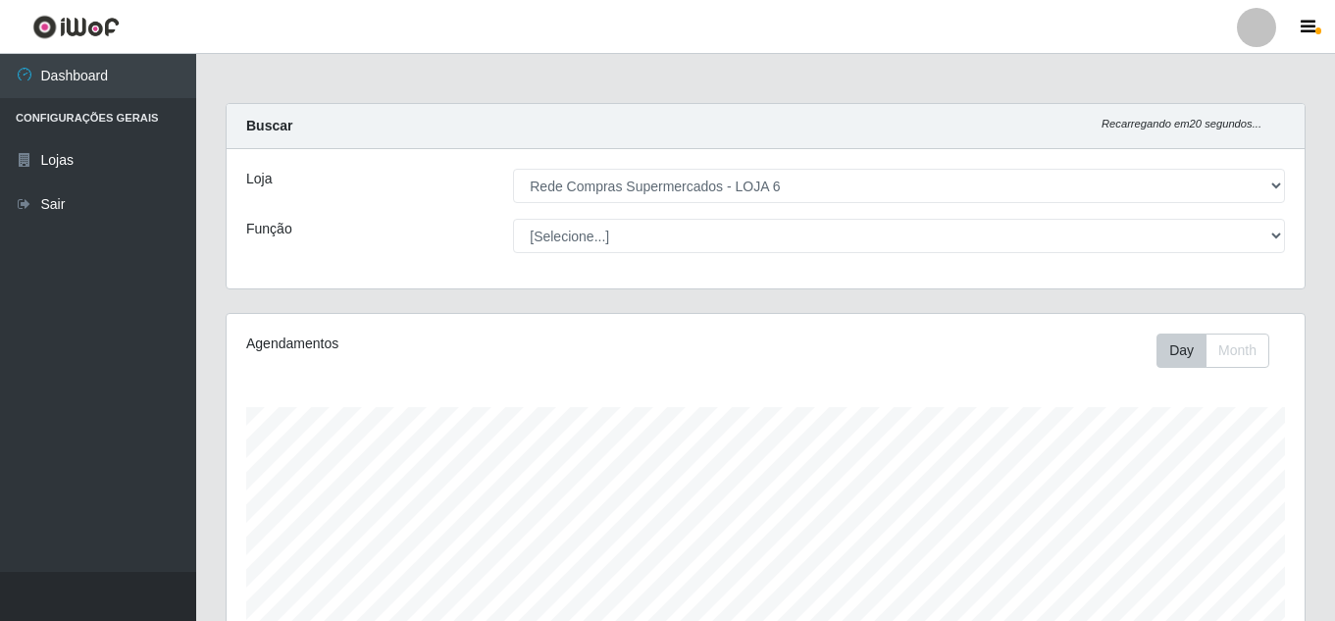
select select "398"
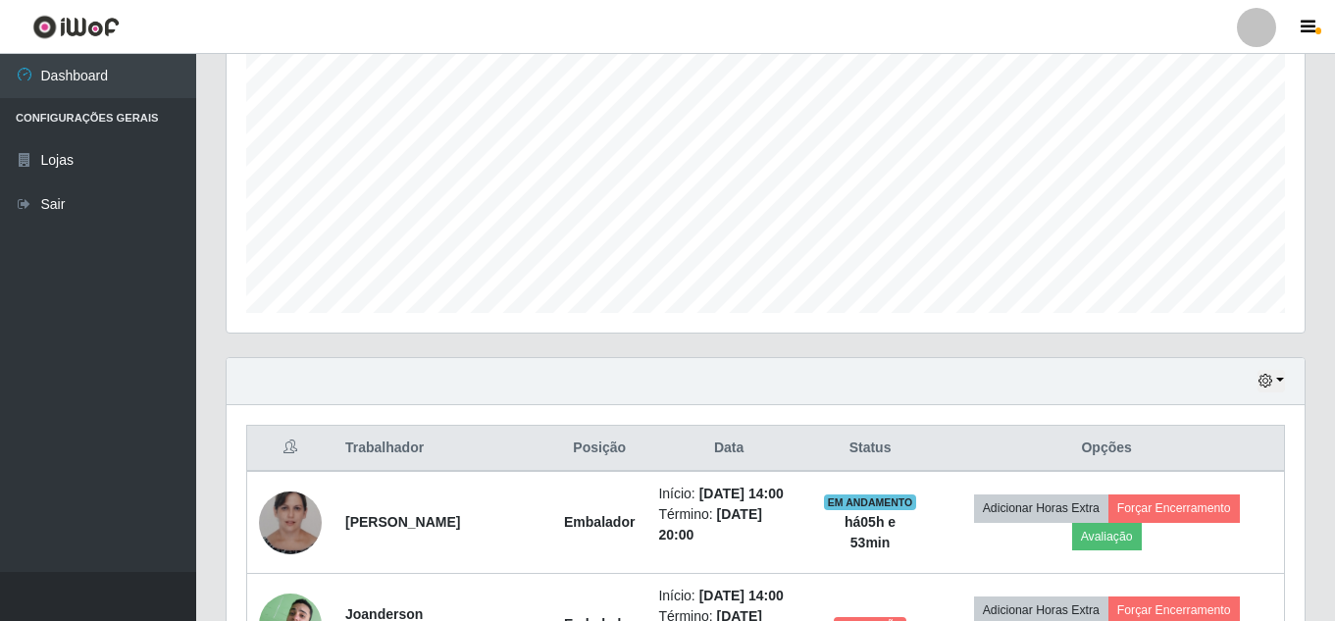
scroll to position [392, 0]
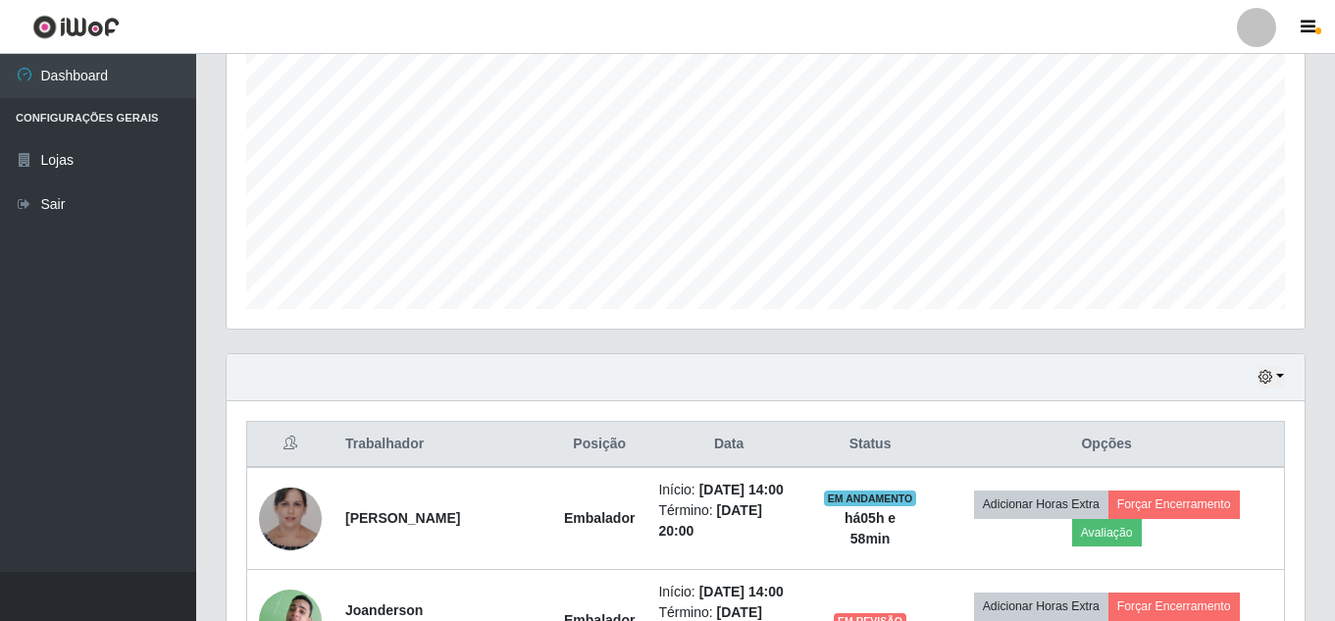
click at [1225, 407] on div "Trabalhador Posição Data Status Opções [PERSON_NAME] Início: [DATE] 14:00 Térmi…" at bounding box center [766, 597] width 1078 height 392
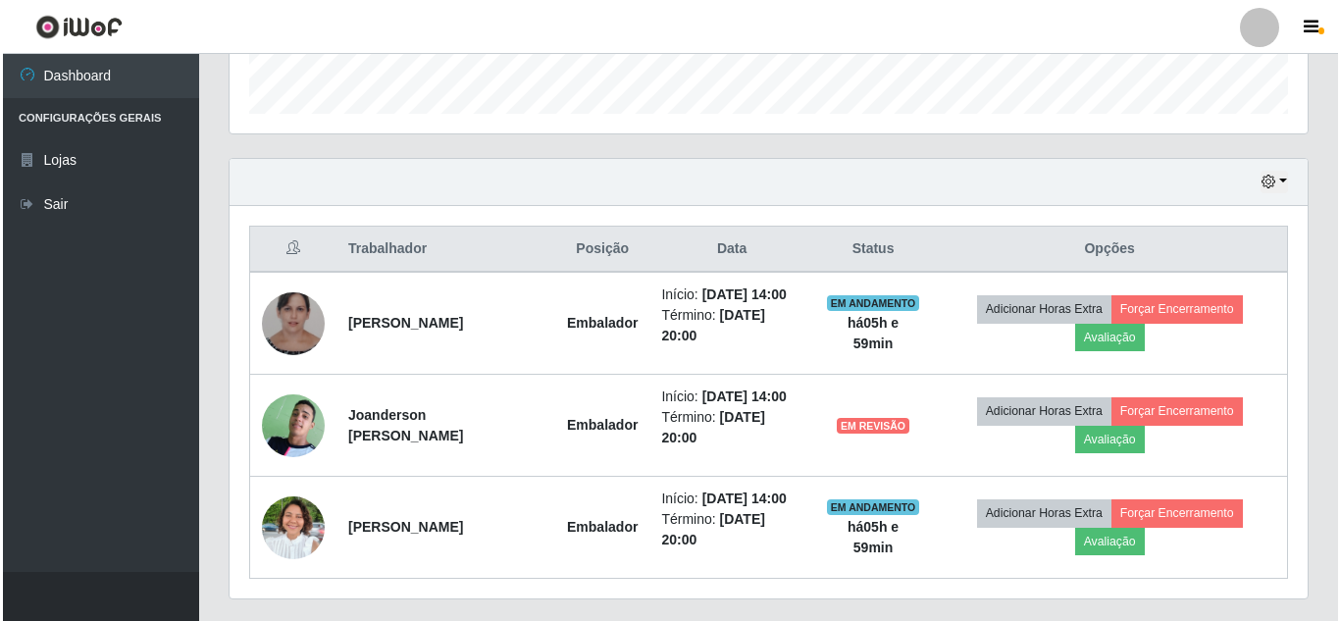
scroll to position [589, 0]
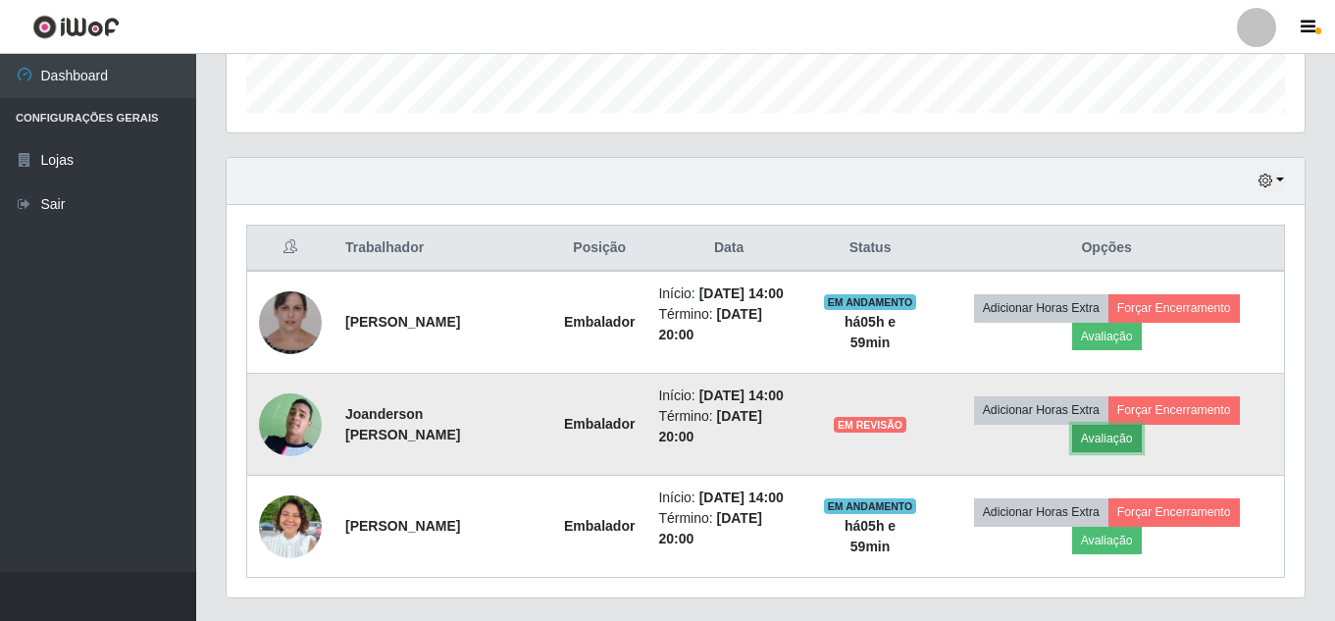
click at [1109, 441] on button "Avaliação" at bounding box center [1107, 438] width 70 height 27
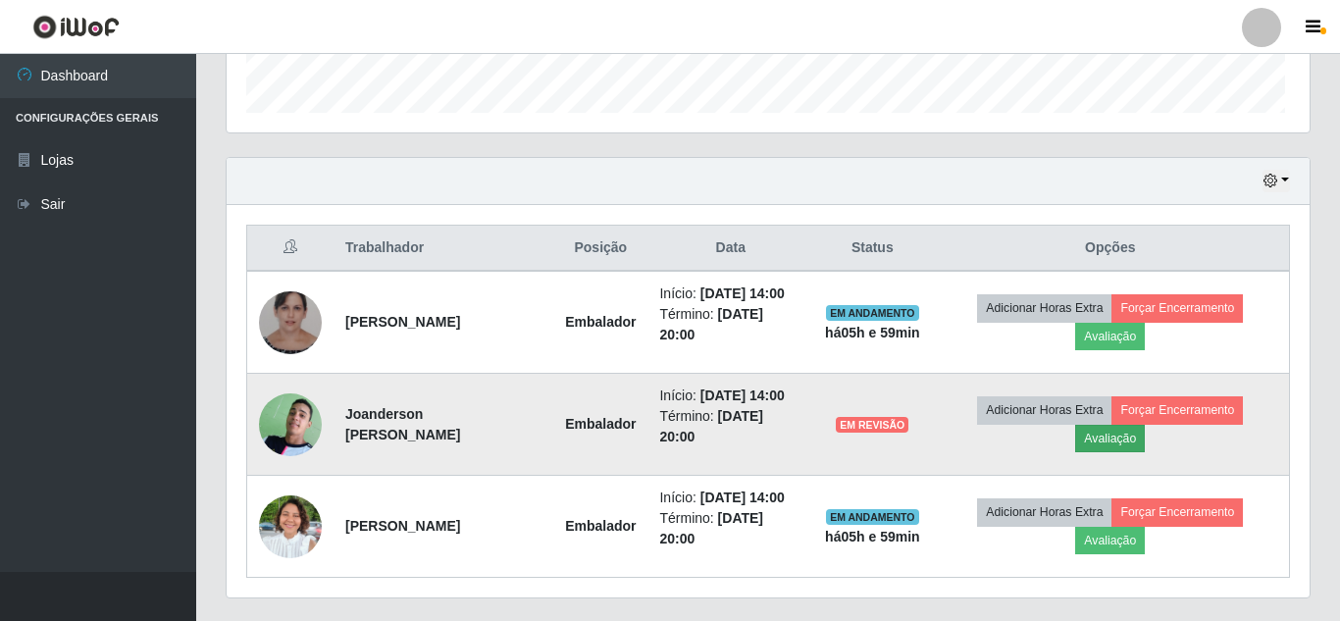
scroll to position [407, 1068]
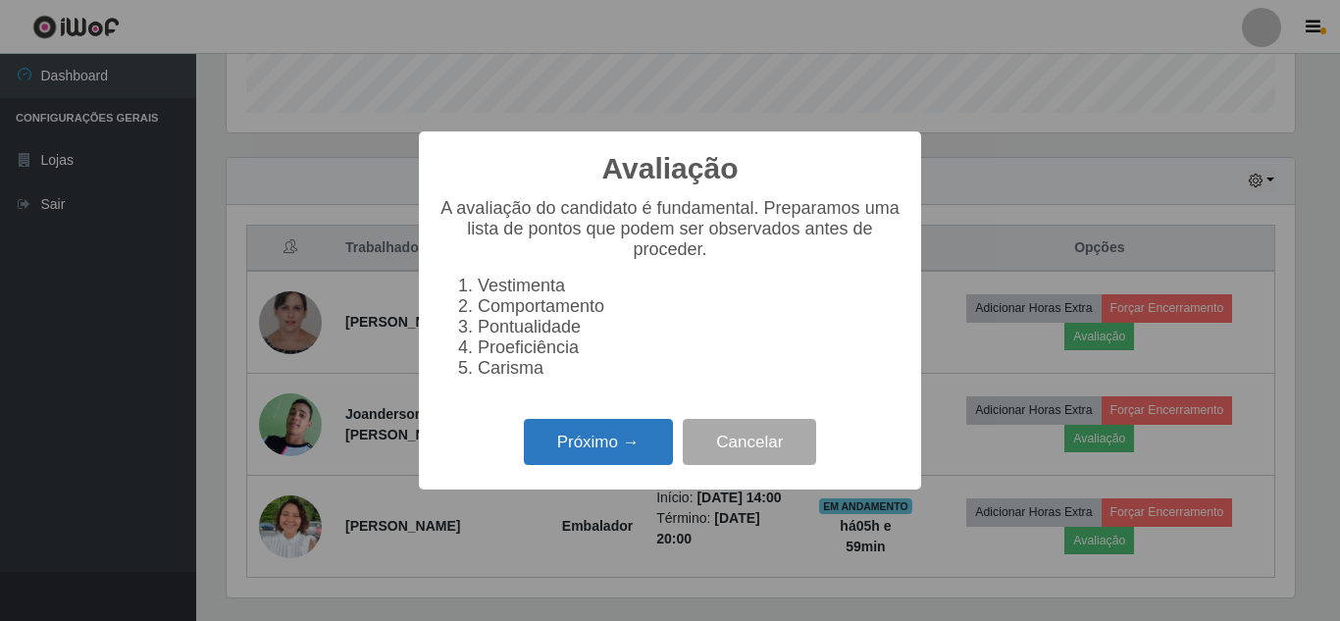
click at [602, 450] on button "Próximo →" at bounding box center [598, 442] width 149 height 46
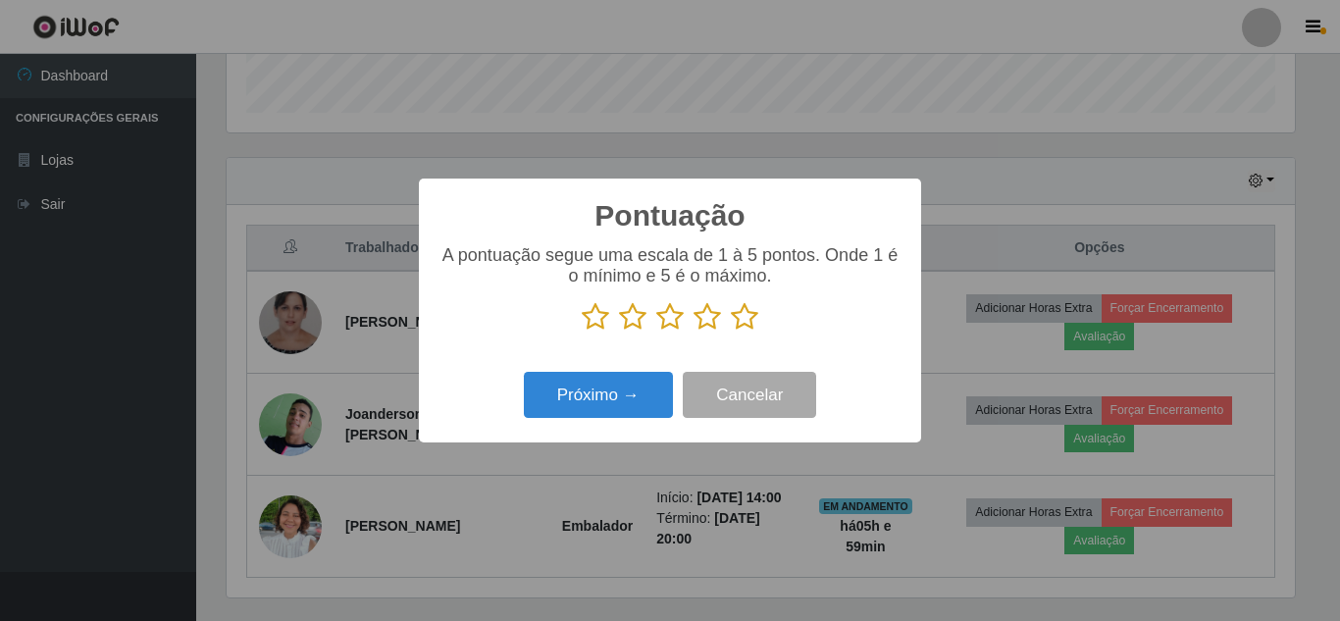
click at [741, 324] on icon at bounding box center [744, 316] width 27 height 29
click at [731, 332] on input "radio" at bounding box center [731, 332] width 0 height 0
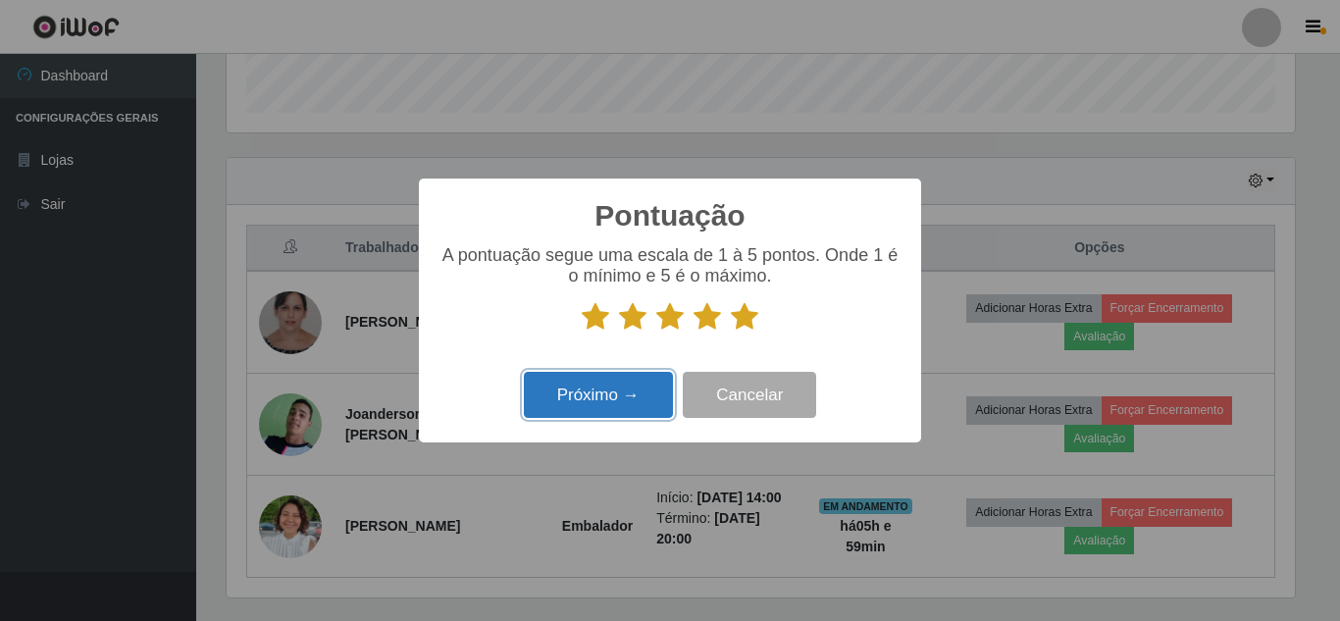
click at [608, 395] on button "Próximo →" at bounding box center [598, 395] width 149 height 46
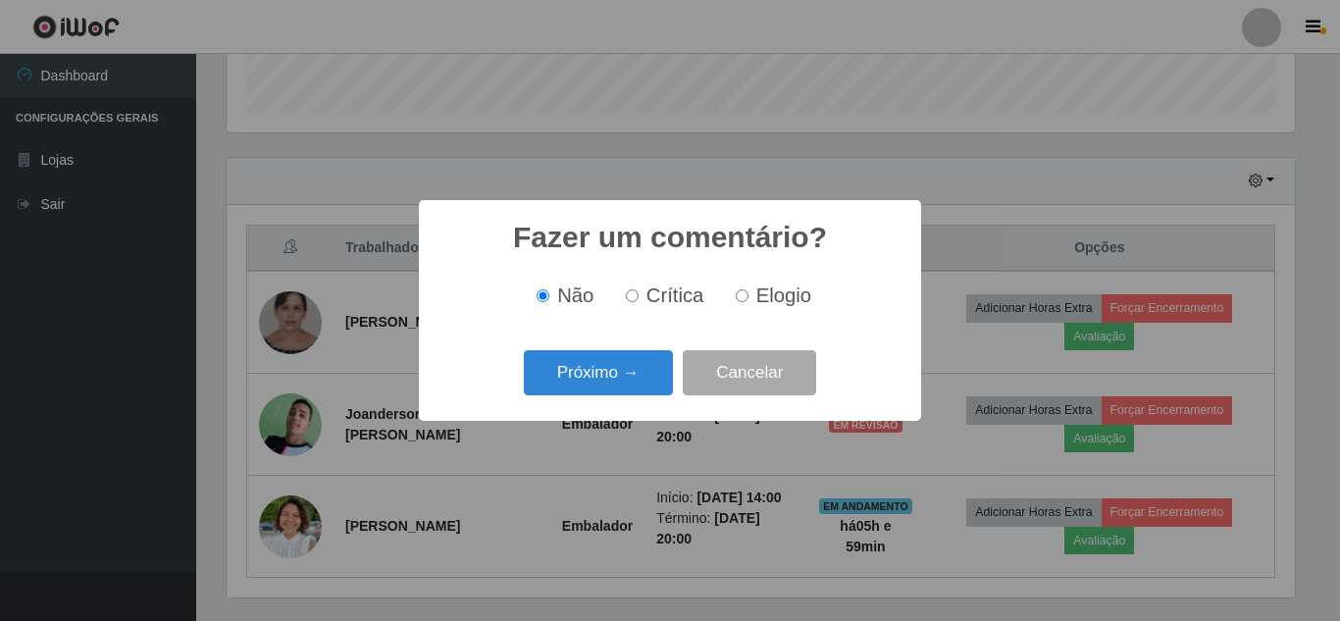
click at [744, 297] on input "Elogio" at bounding box center [742, 295] width 13 height 13
radio input "true"
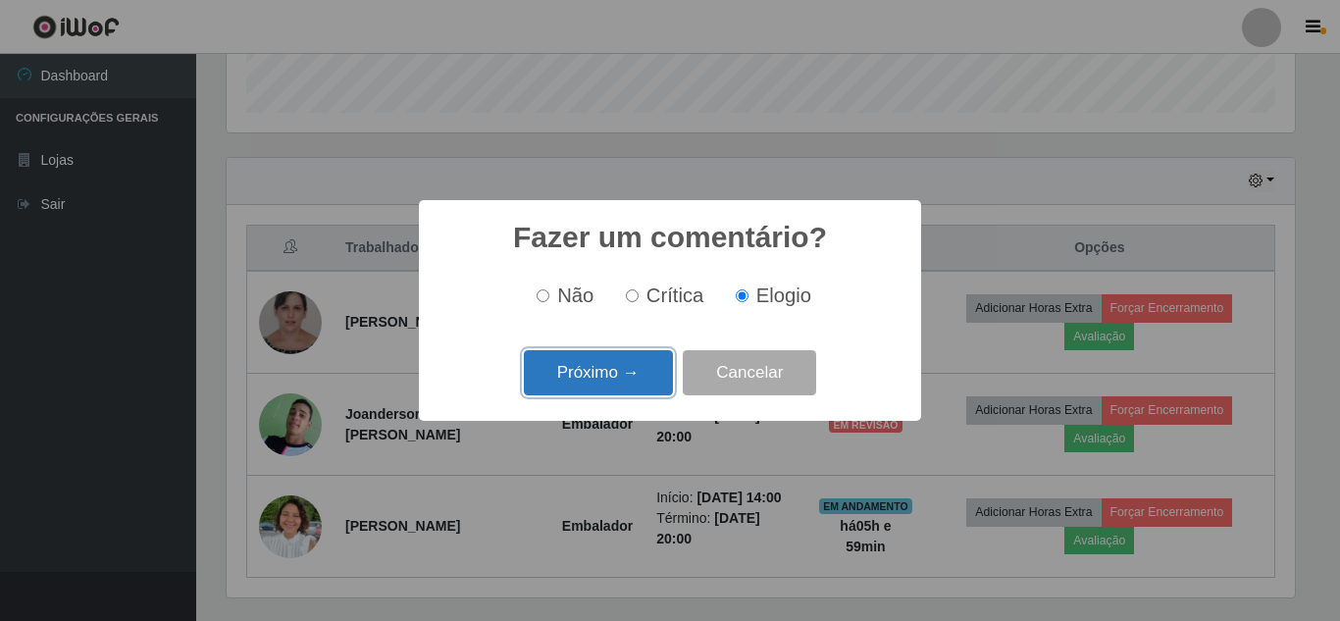
click at [594, 373] on button "Próximo →" at bounding box center [598, 373] width 149 height 46
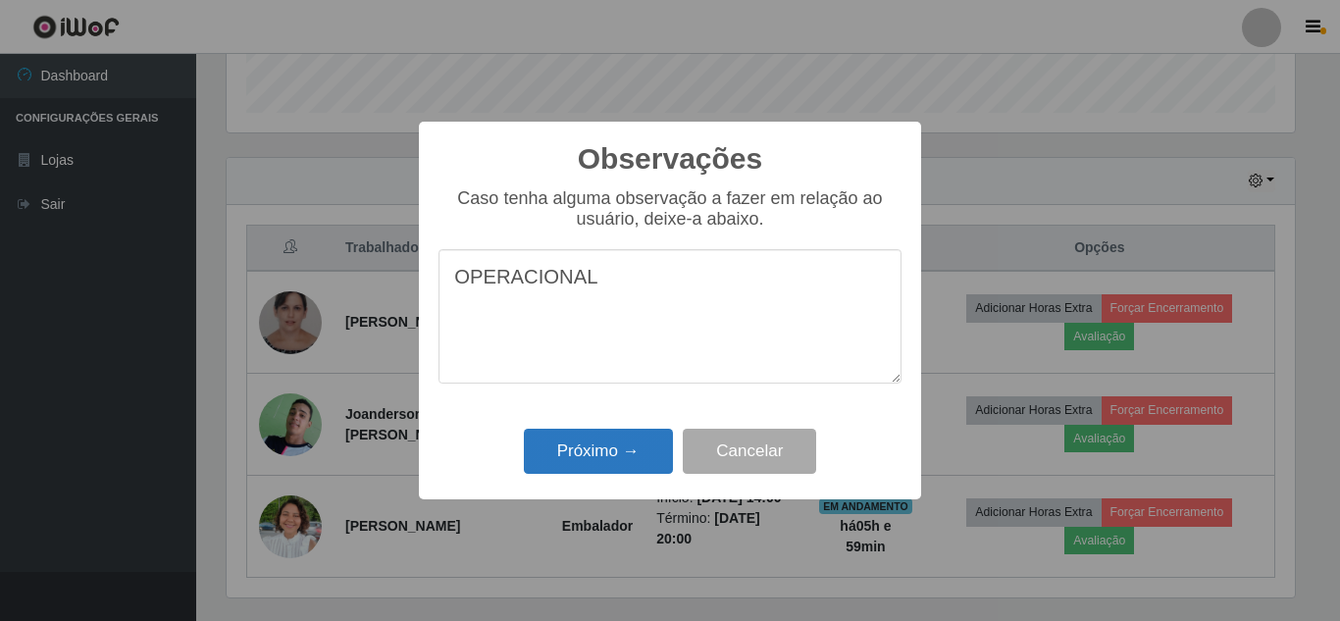
type textarea "OPERACIONAL"
click at [592, 453] on button "Próximo →" at bounding box center [598, 452] width 149 height 46
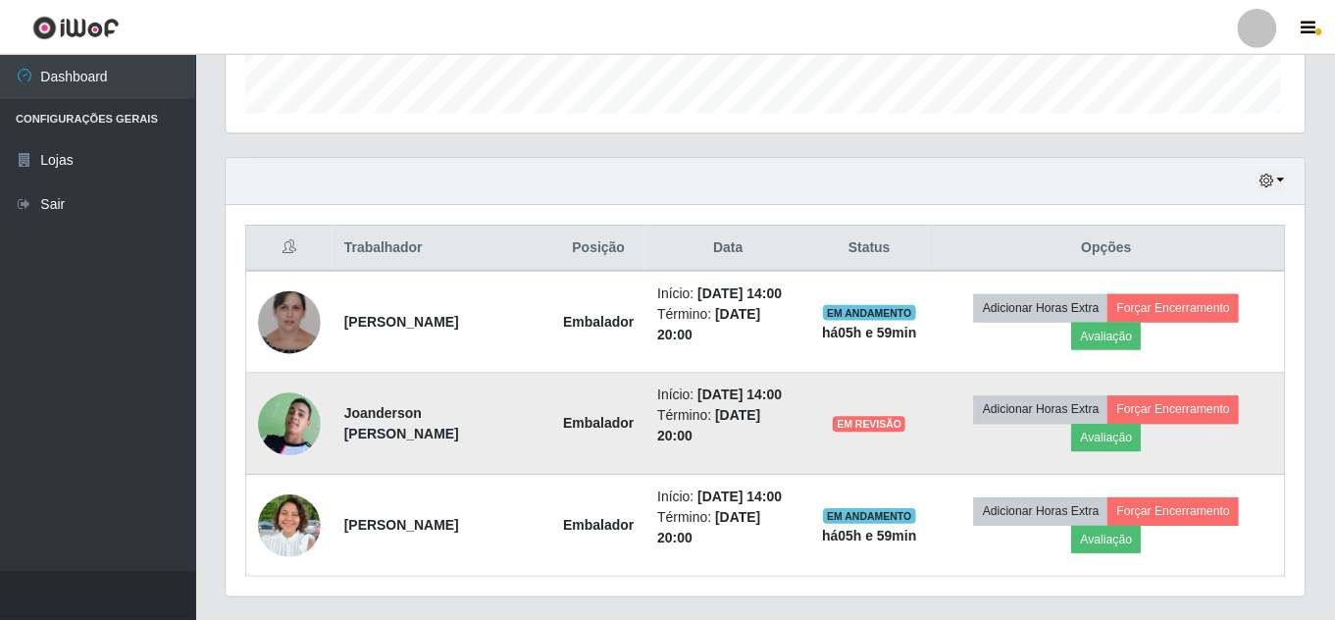
scroll to position [407, 1078]
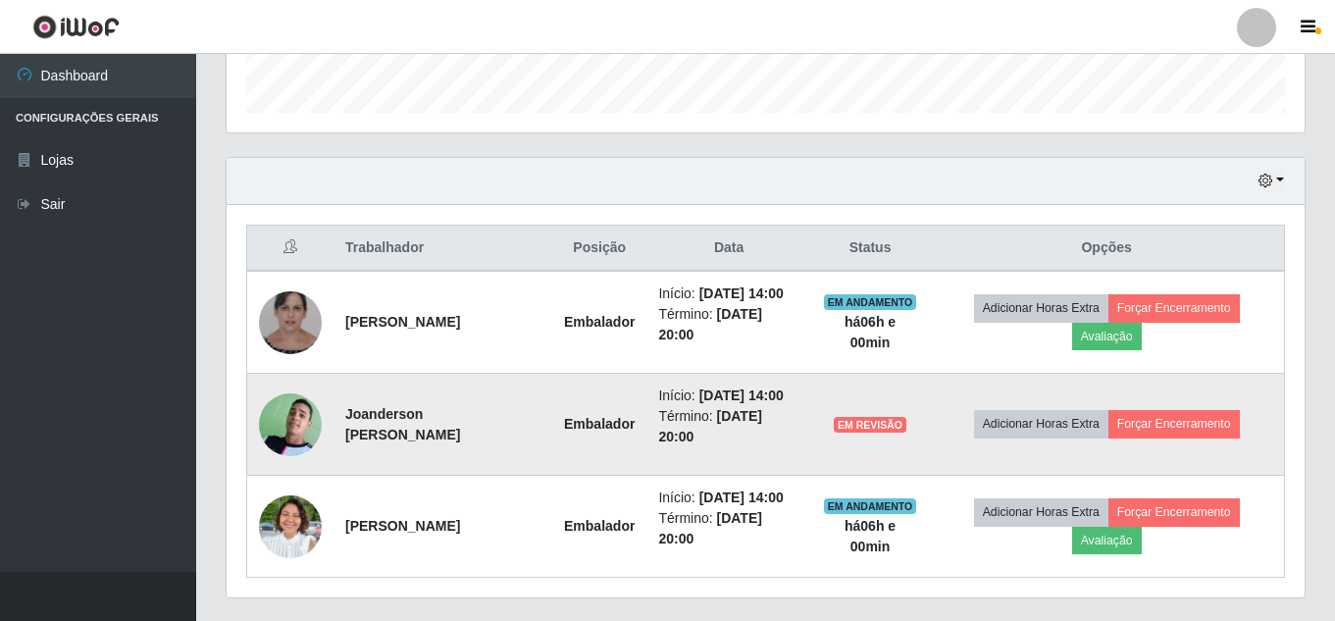
click at [886, 428] on span "EM REVISÃO" at bounding box center [870, 425] width 73 height 16
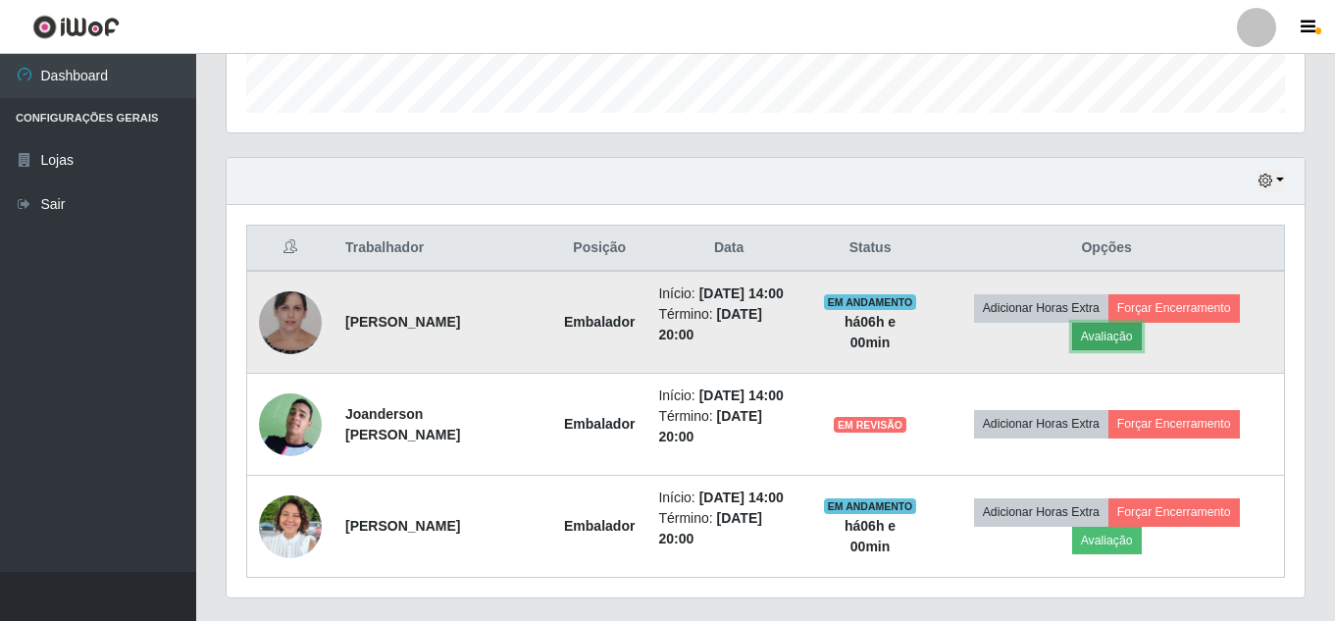
click at [1113, 334] on button "Avaliação" at bounding box center [1107, 336] width 70 height 27
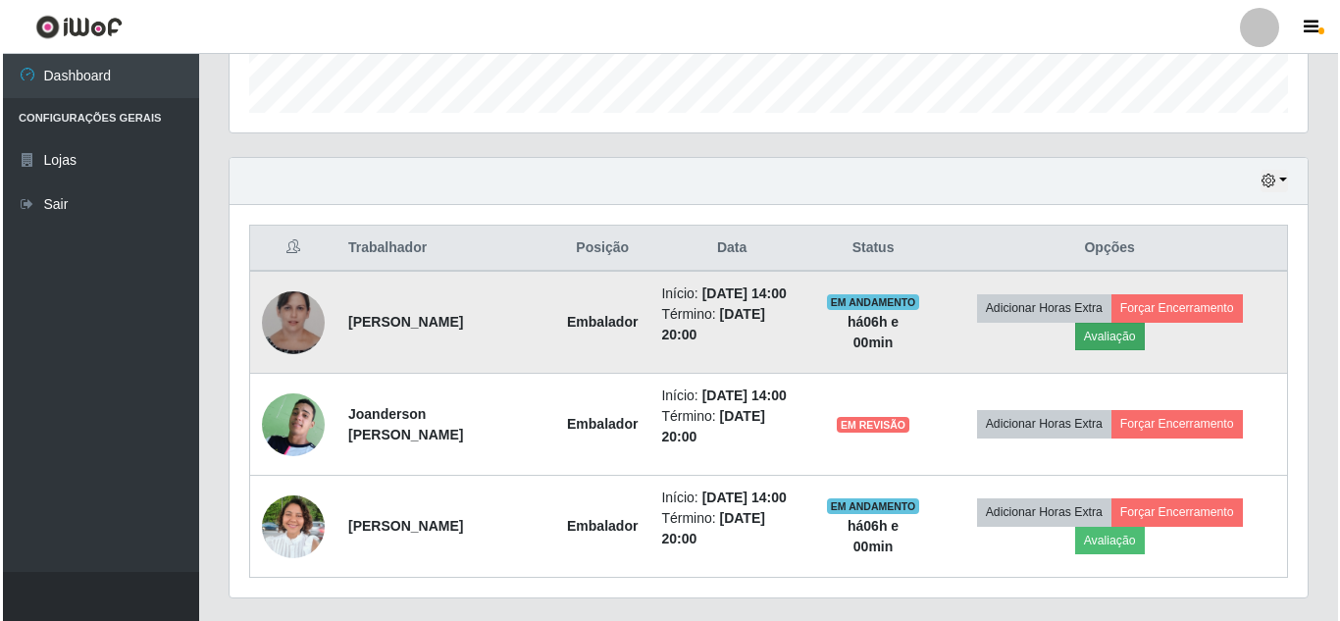
scroll to position [407, 1068]
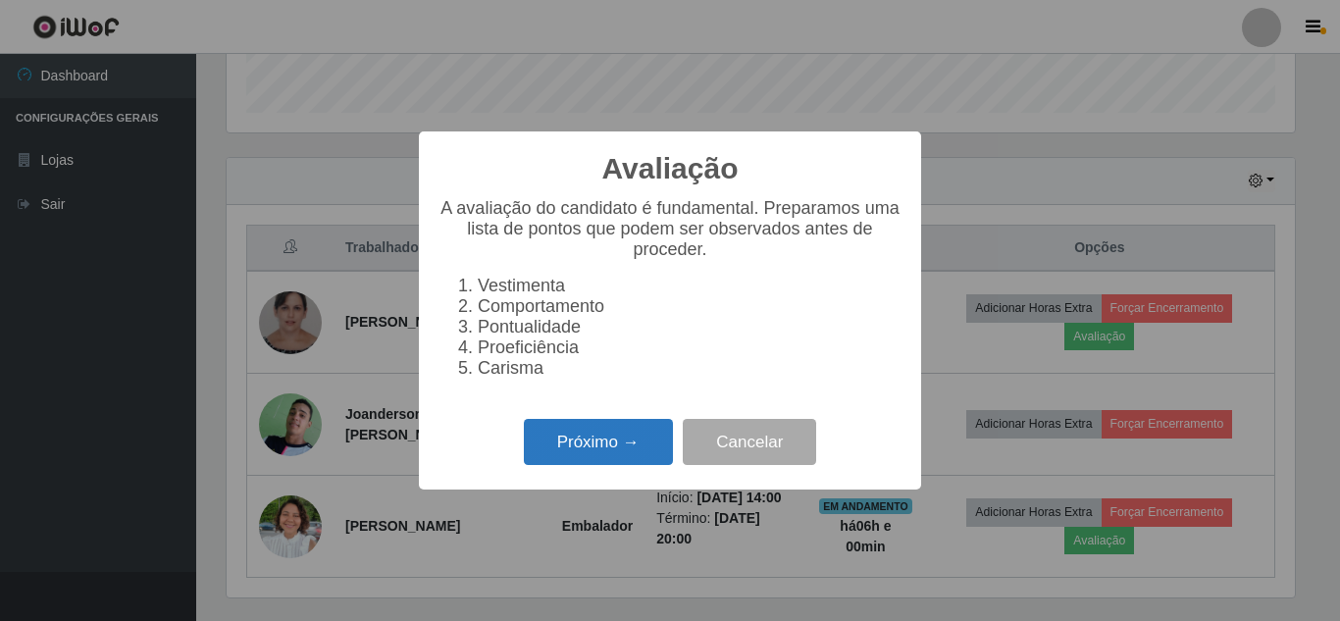
click at [618, 456] on button "Próximo →" at bounding box center [598, 442] width 149 height 46
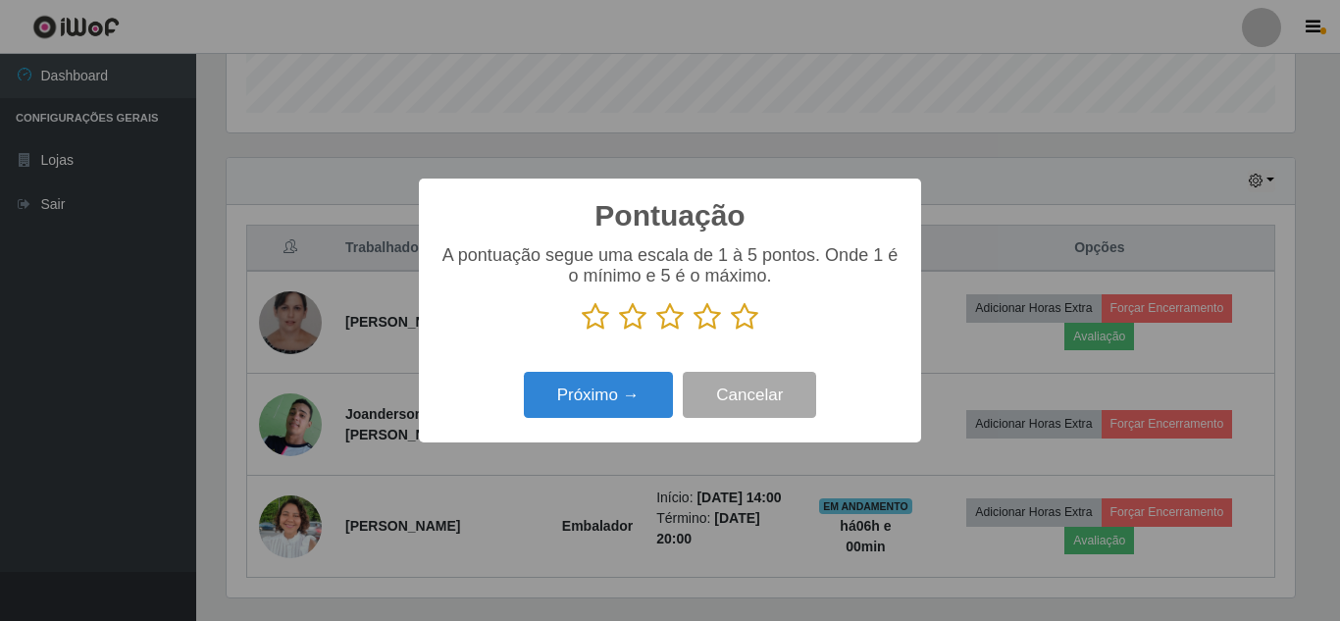
scroll to position [980699, 980038]
click at [743, 320] on icon at bounding box center [744, 316] width 27 height 29
click at [731, 332] on input "radio" at bounding box center [731, 332] width 0 height 0
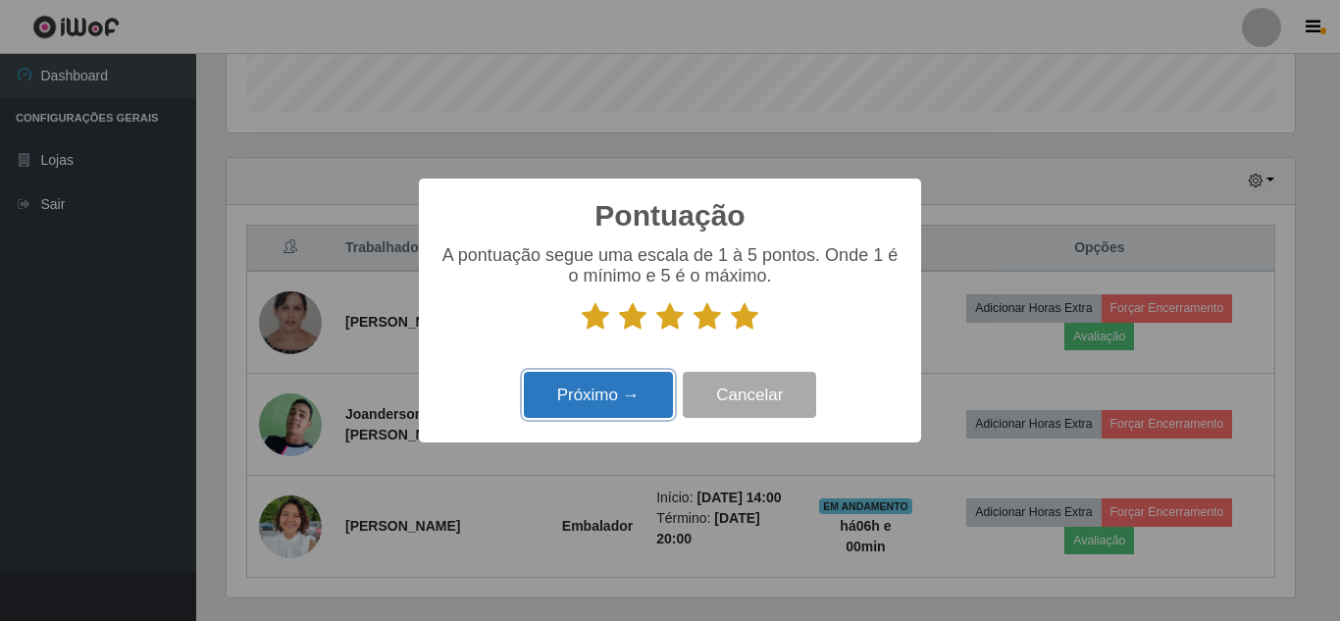
click at [613, 398] on button "Próximo →" at bounding box center [598, 395] width 149 height 46
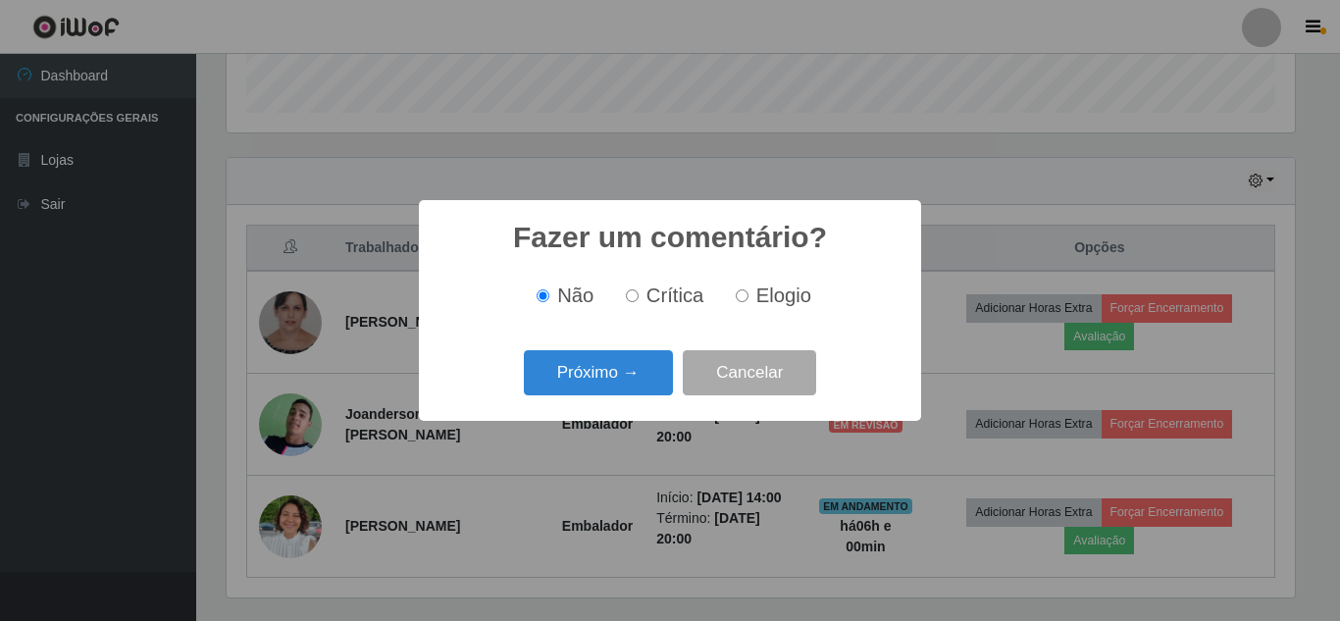
click at [752, 304] on label "Elogio" at bounding box center [769, 296] width 83 height 23
click at [749, 302] on input "Elogio" at bounding box center [742, 295] width 13 height 13
radio input "true"
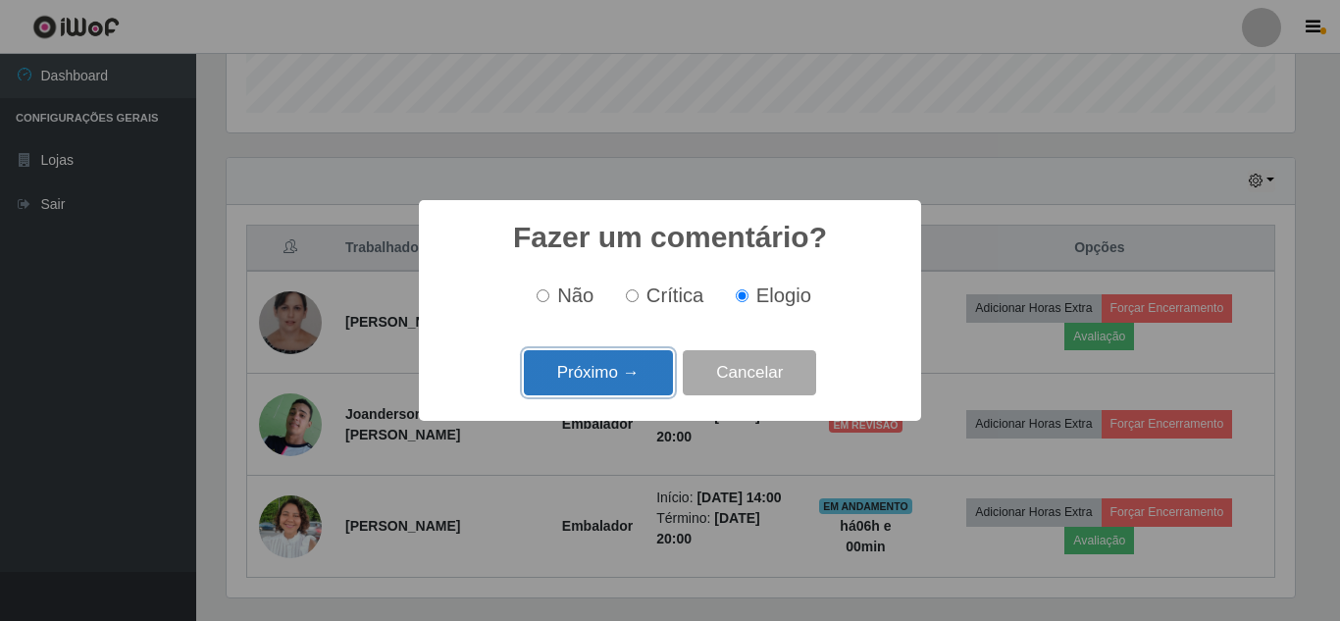
click at [605, 377] on button "Próximo →" at bounding box center [598, 373] width 149 height 46
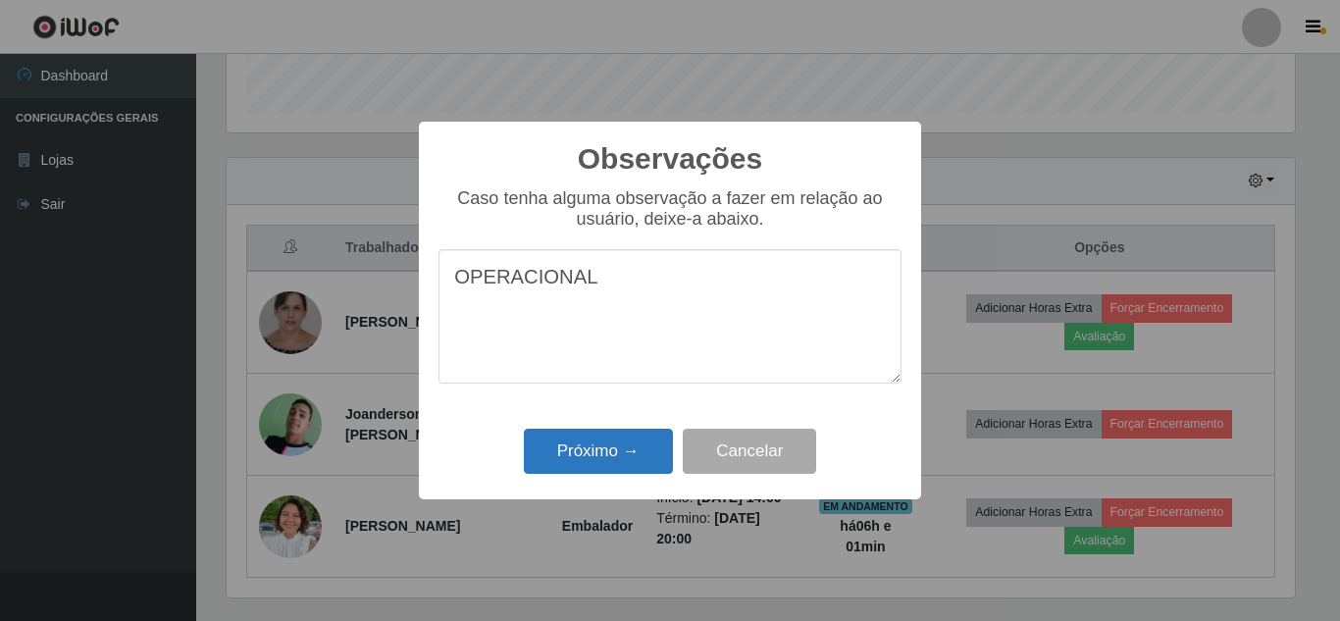
type textarea "OPERACIONAL"
click at [607, 451] on button "Próximo →" at bounding box center [598, 452] width 149 height 46
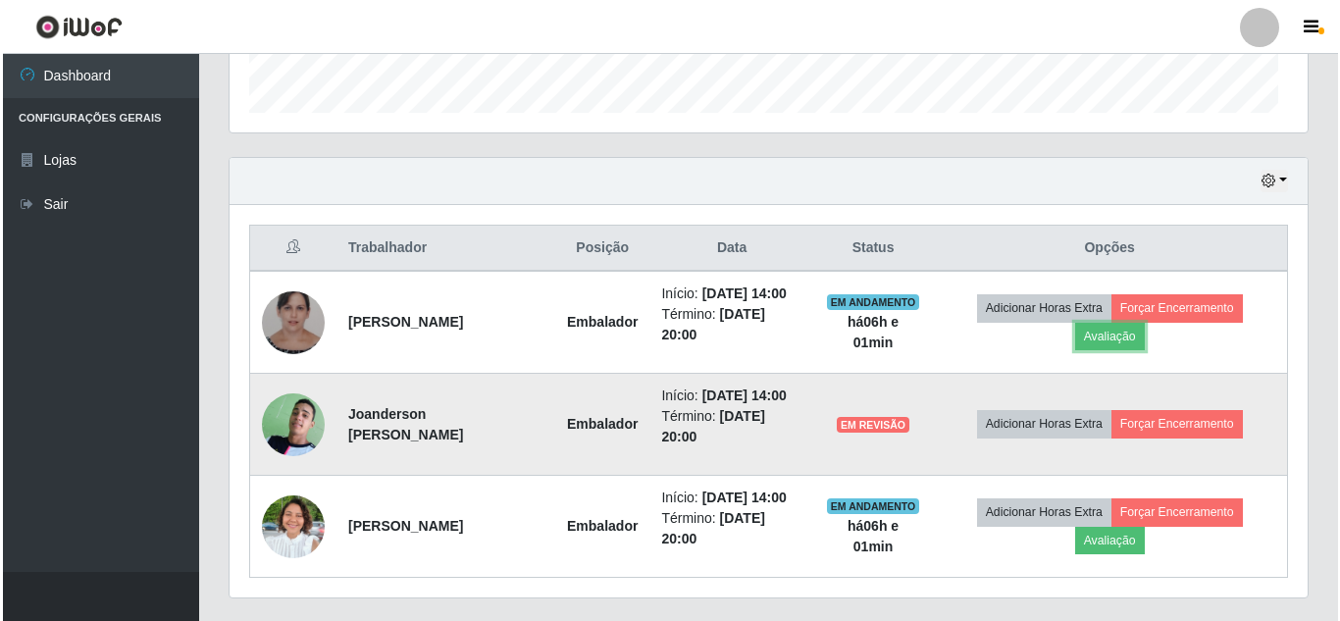
scroll to position [407, 1078]
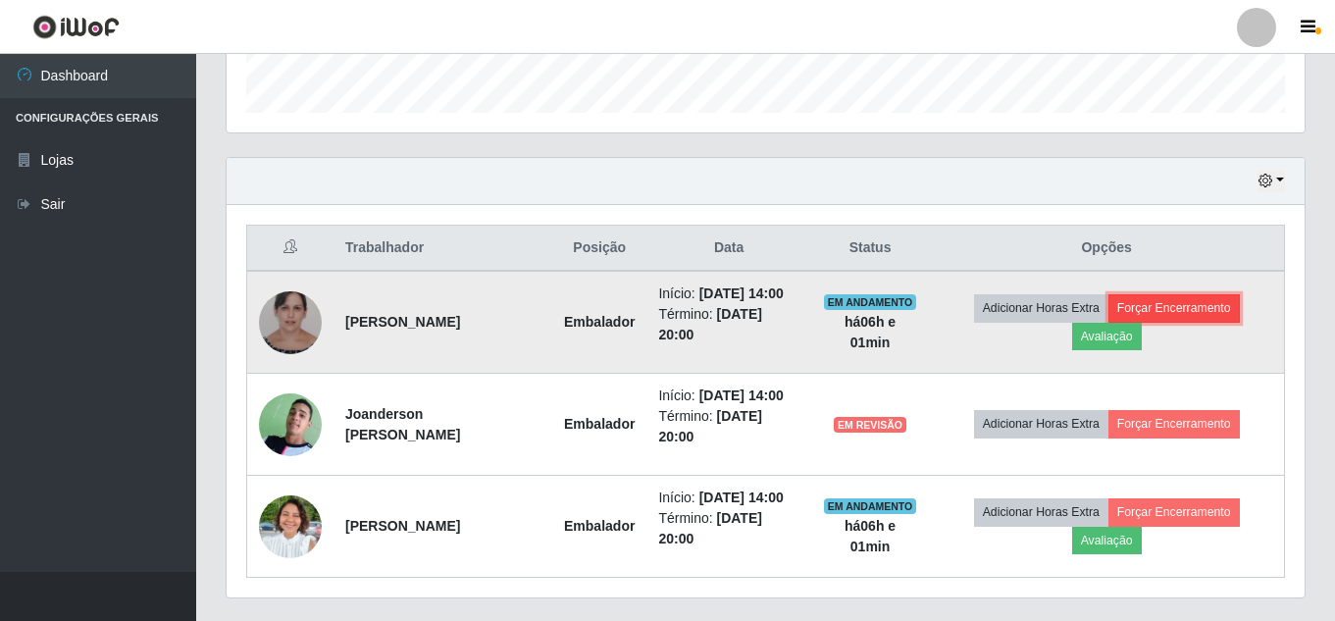
click at [1179, 310] on button "Forçar Encerramento" at bounding box center [1174, 307] width 131 height 27
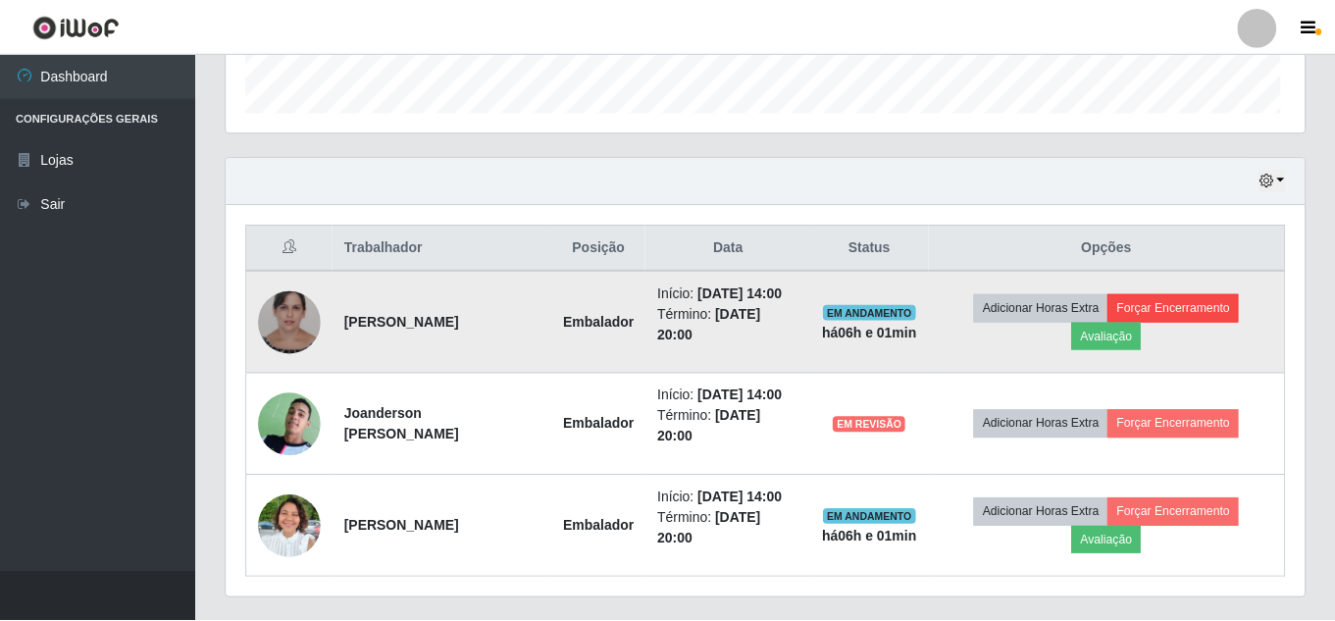
scroll to position [407, 1068]
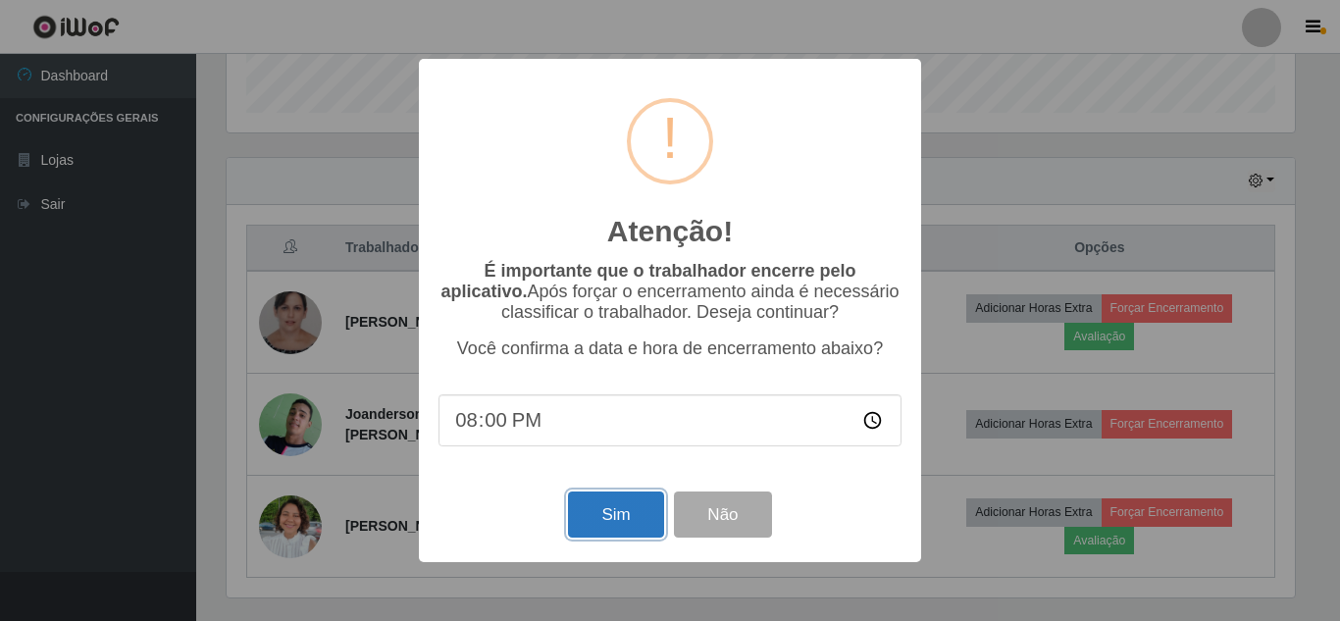
click at [624, 525] on button "Sim" at bounding box center [615, 515] width 95 height 46
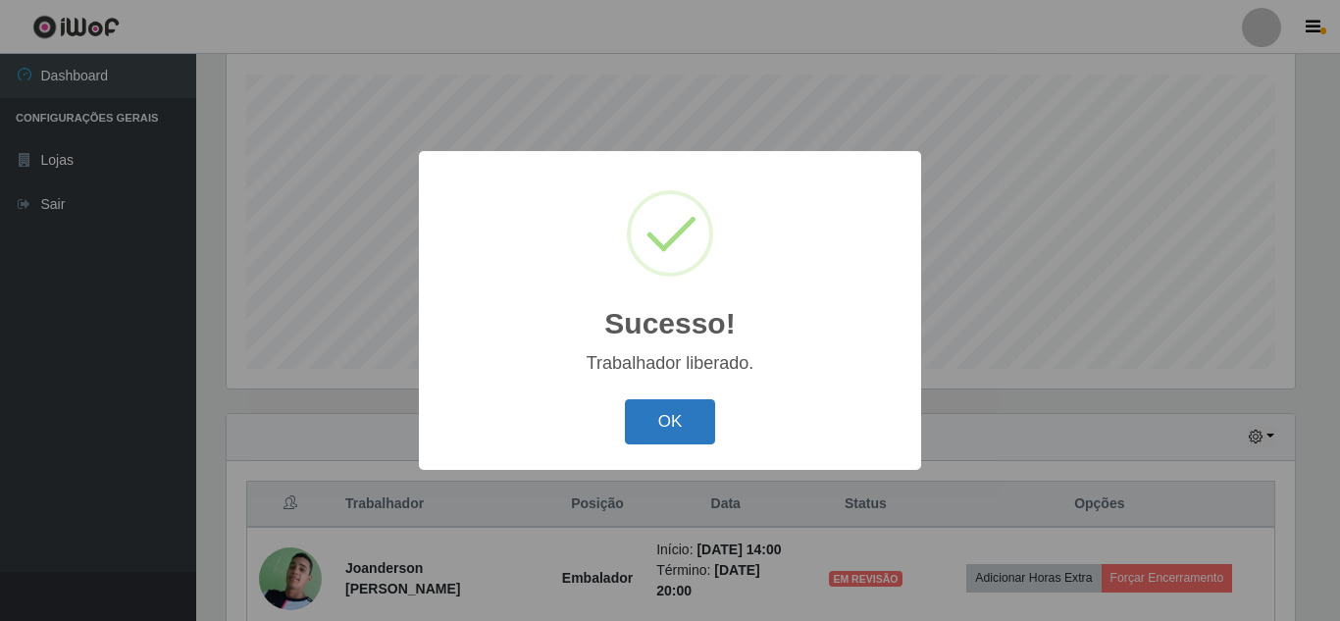
click at [692, 419] on button "OK" at bounding box center [670, 422] width 91 height 46
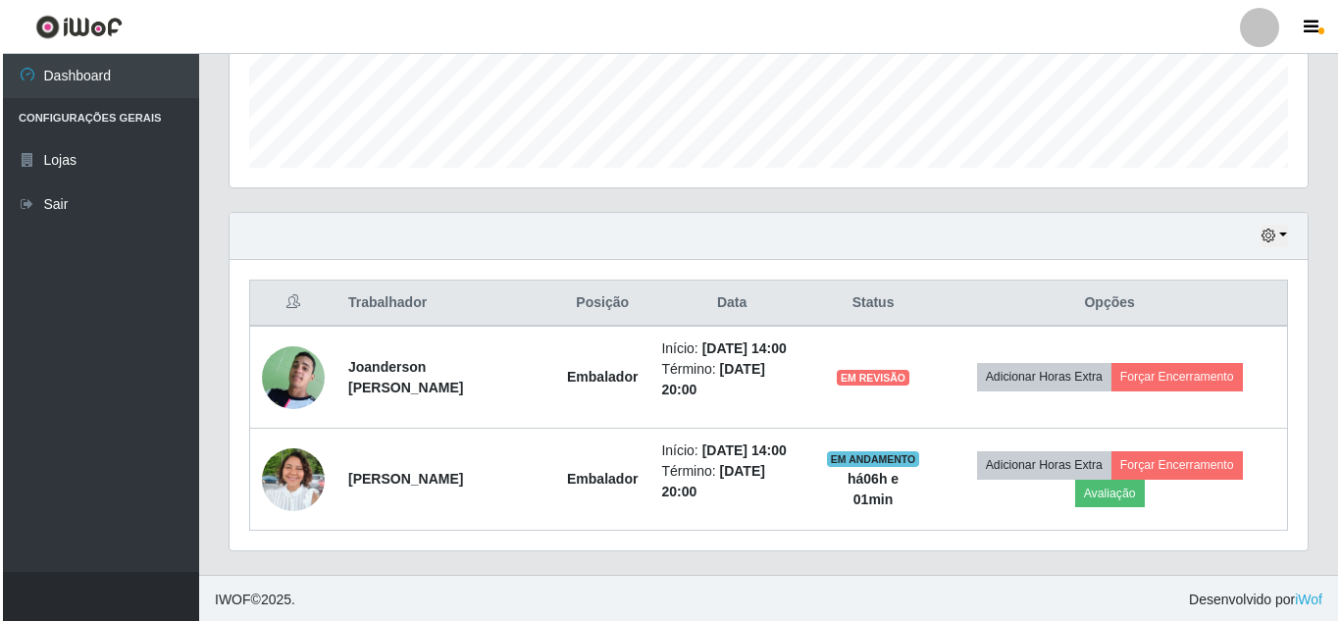
scroll to position [537, 0]
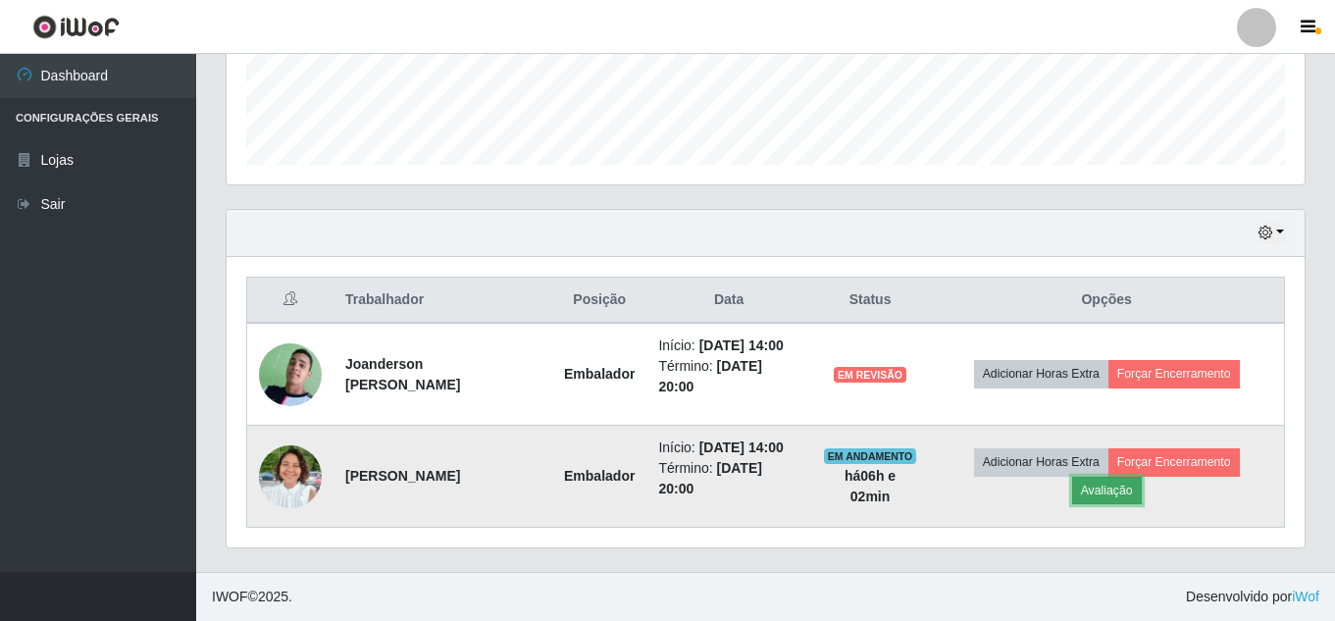
click at [1125, 493] on button "Avaliação" at bounding box center [1107, 490] width 70 height 27
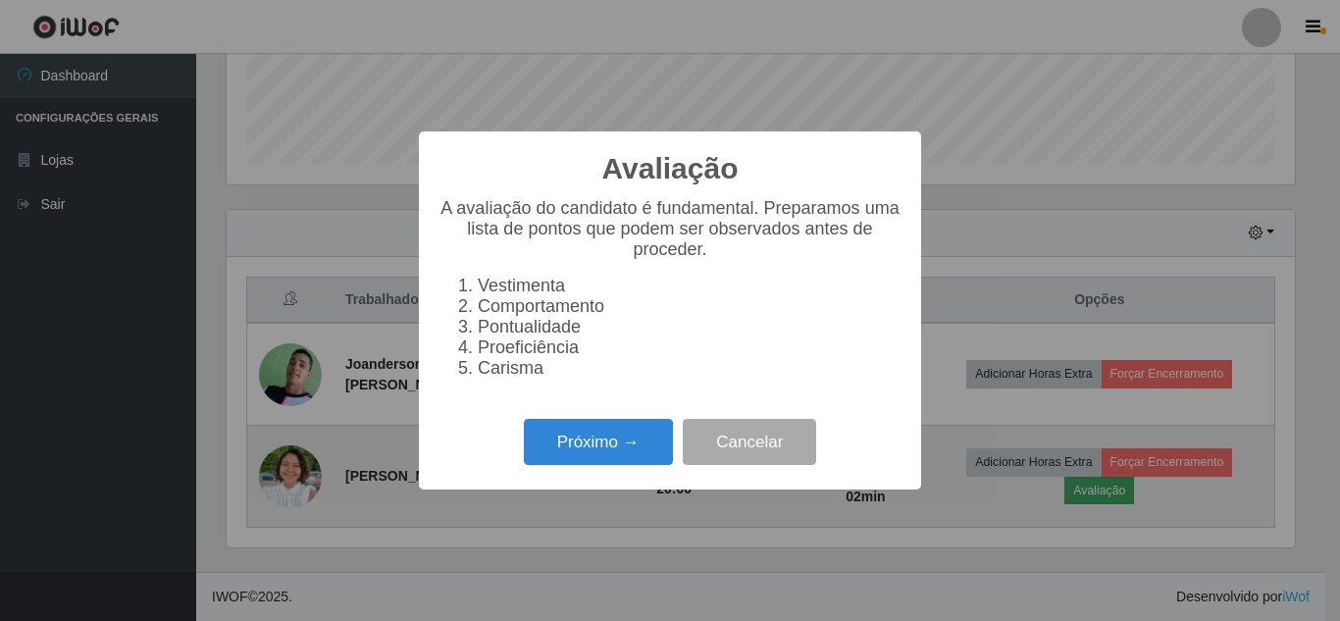
scroll to position [407, 1068]
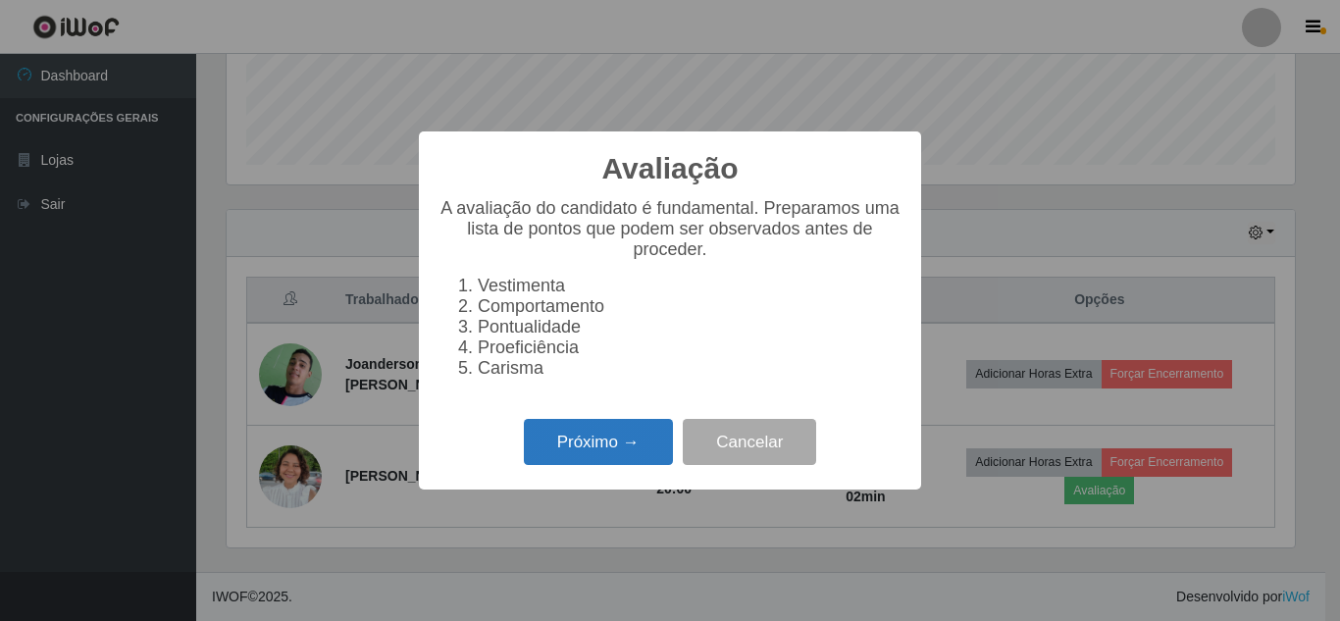
click at [616, 454] on button "Próximo →" at bounding box center [598, 442] width 149 height 46
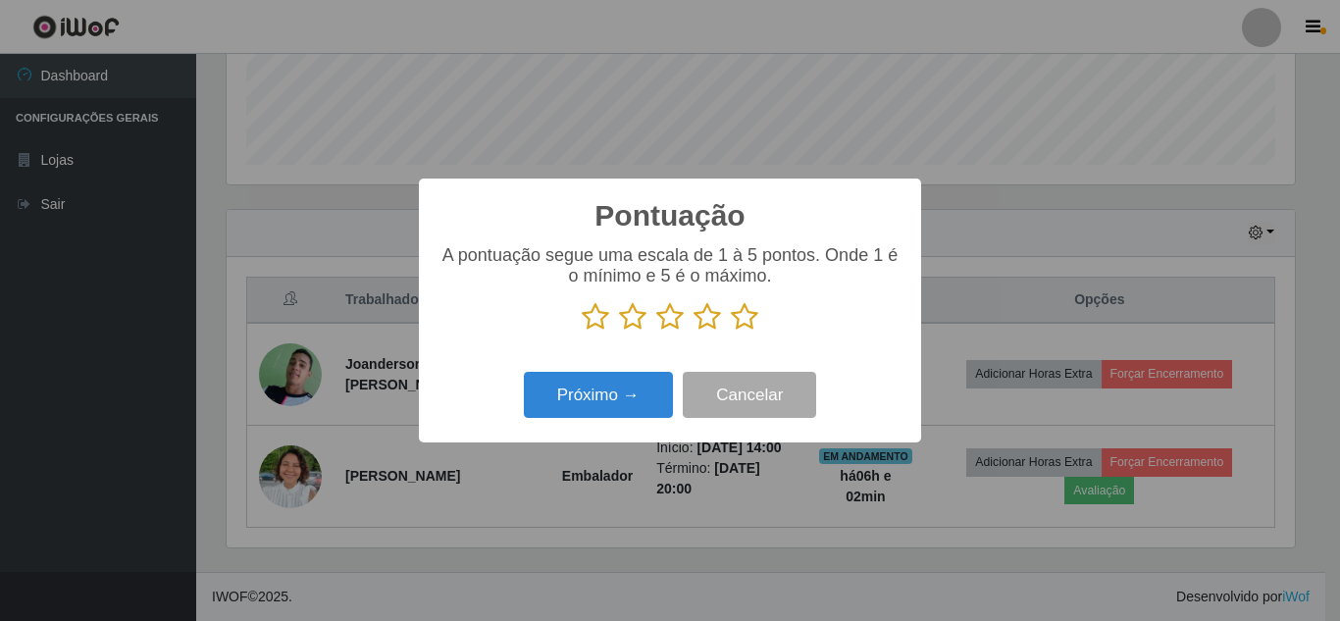
click at [740, 323] on icon at bounding box center [744, 316] width 27 height 29
click at [731, 332] on input "radio" at bounding box center [731, 332] width 0 height 0
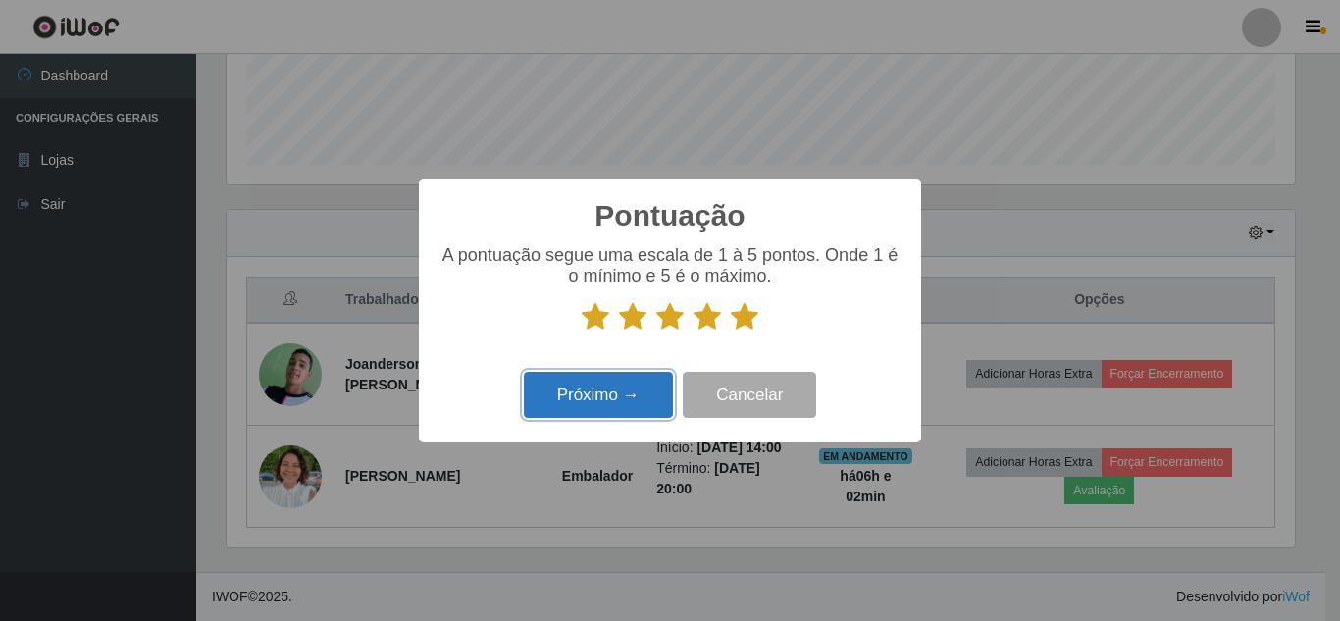
click at [644, 393] on button "Próximo →" at bounding box center [598, 395] width 149 height 46
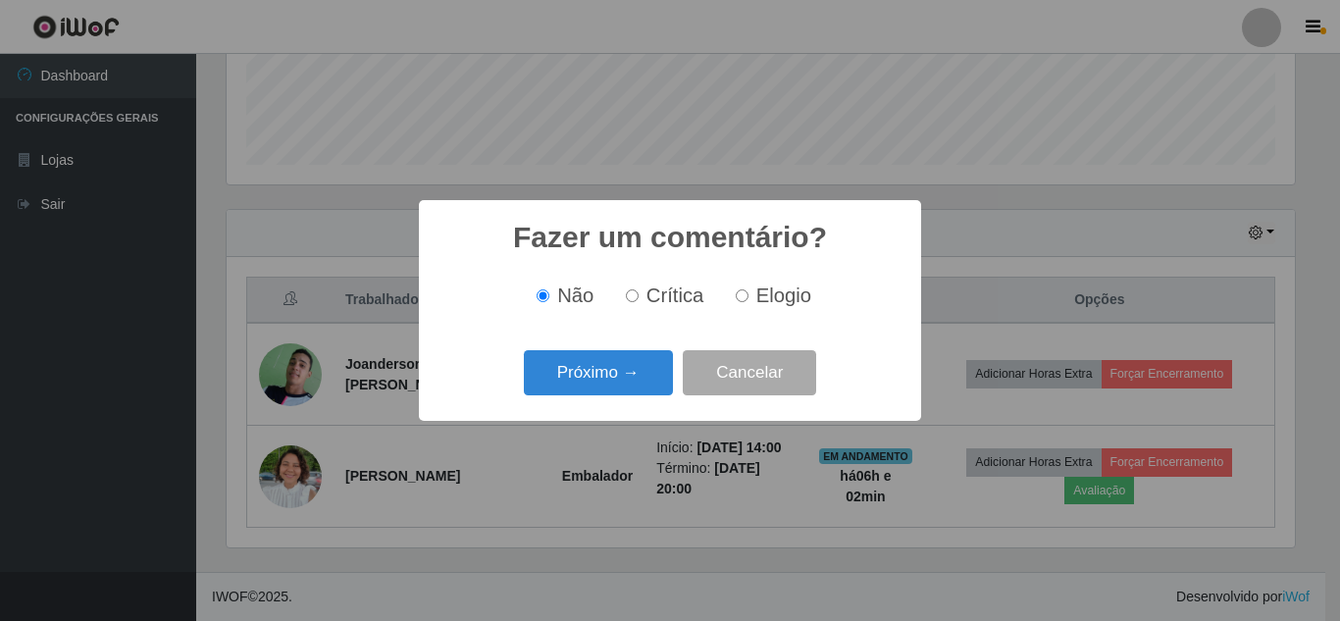
click at [751, 296] on label "Elogio" at bounding box center [769, 296] width 83 height 23
click at [749, 296] on input "Elogio" at bounding box center [742, 295] width 13 height 13
radio input "true"
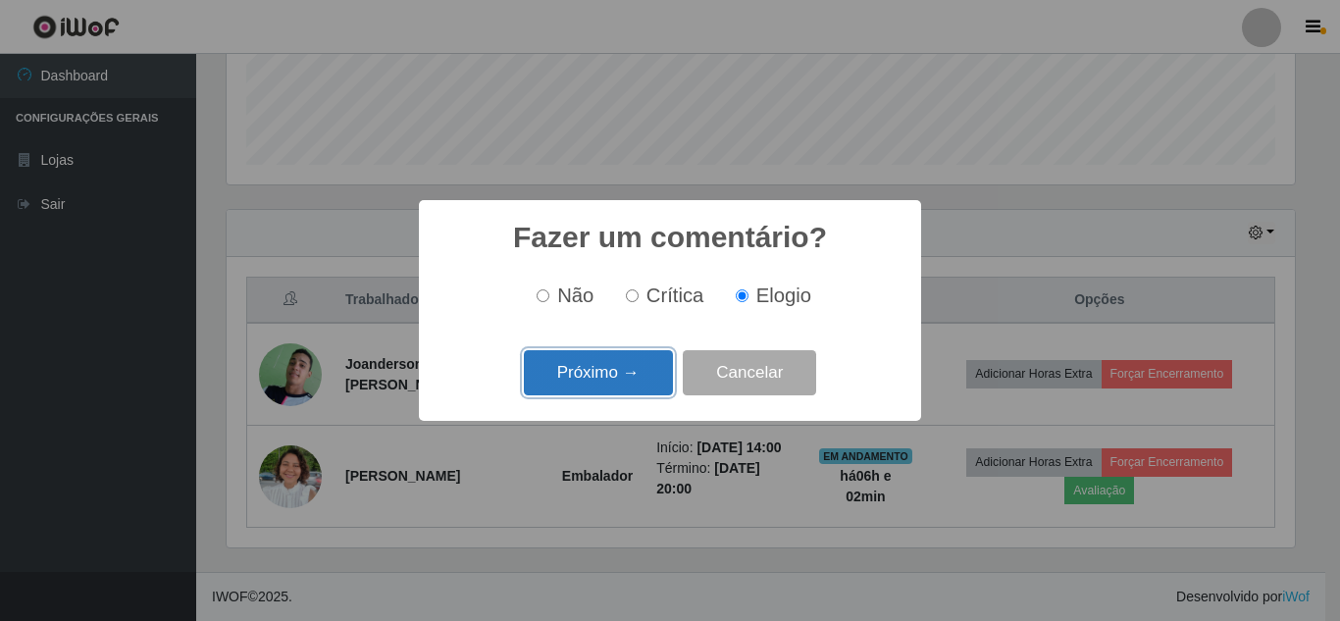
click at [591, 374] on button "Próximo →" at bounding box center [598, 373] width 149 height 46
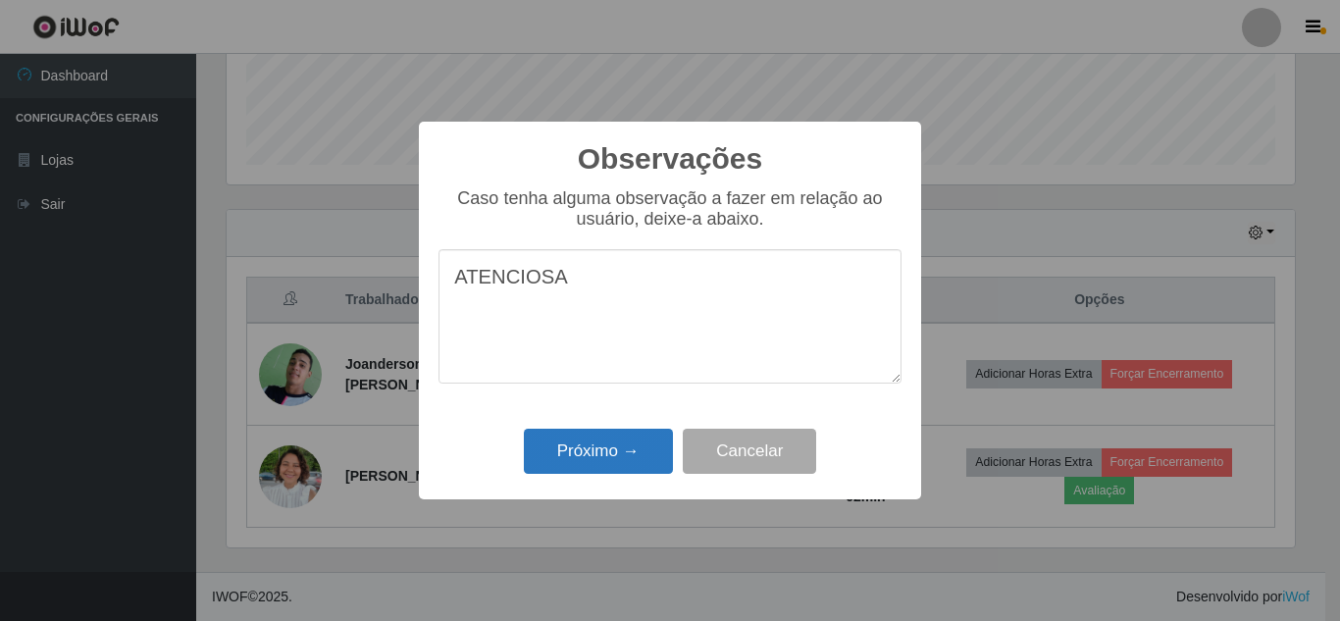
type textarea "ATENCIOSA"
click at [586, 454] on button "Próximo →" at bounding box center [598, 452] width 149 height 46
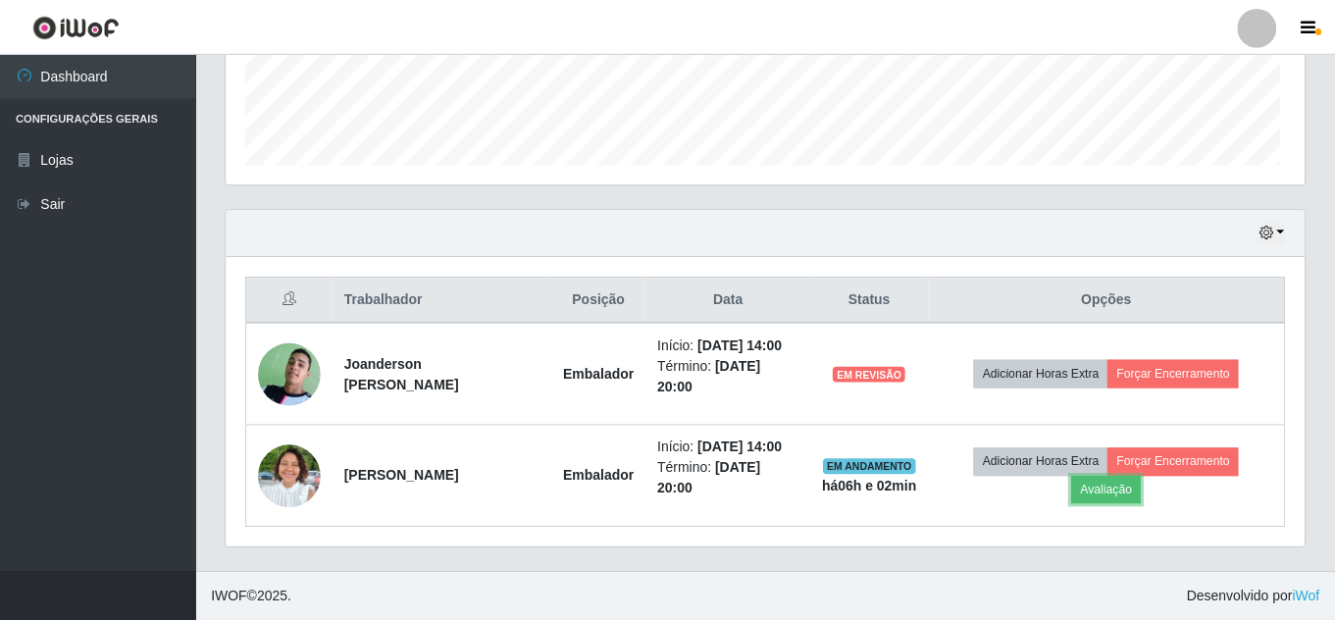
scroll to position [407, 1078]
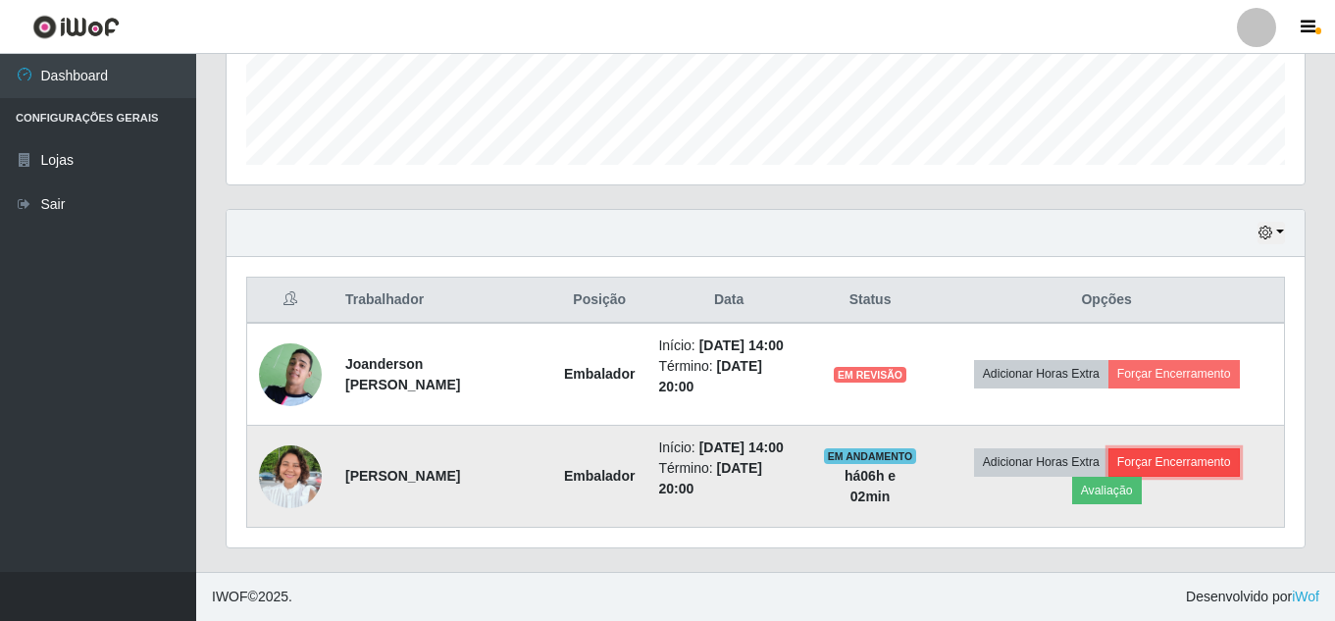
click at [1175, 461] on button "Forçar Encerramento" at bounding box center [1174, 461] width 131 height 27
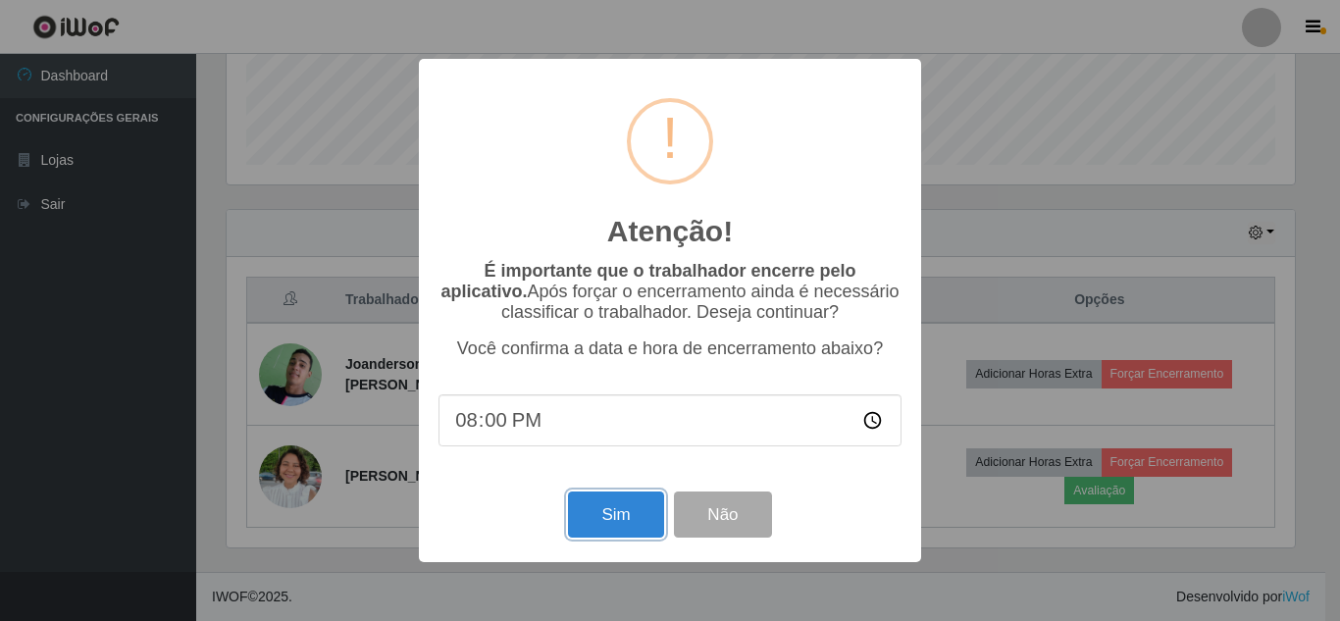
click at [619, 517] on button "Sim" at bounding box center [615, 515] width 95 height 46
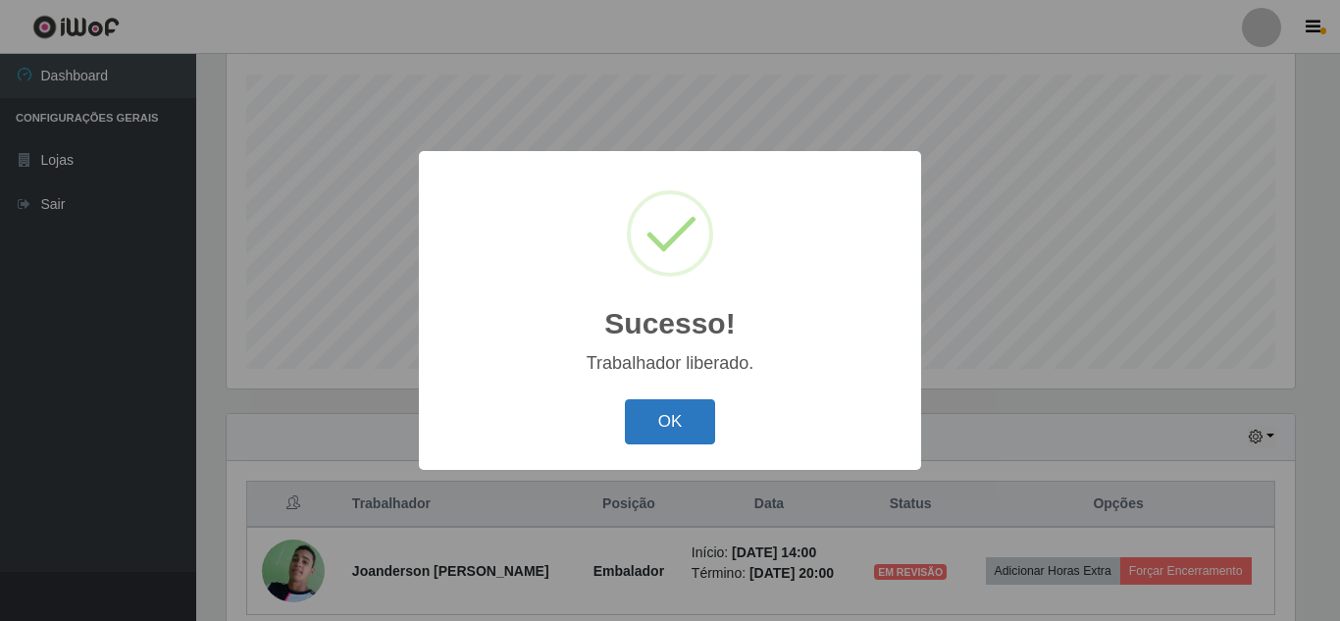
click at [649, 429] on button "OK" at bounding box center [670, 422] width 91 height 46
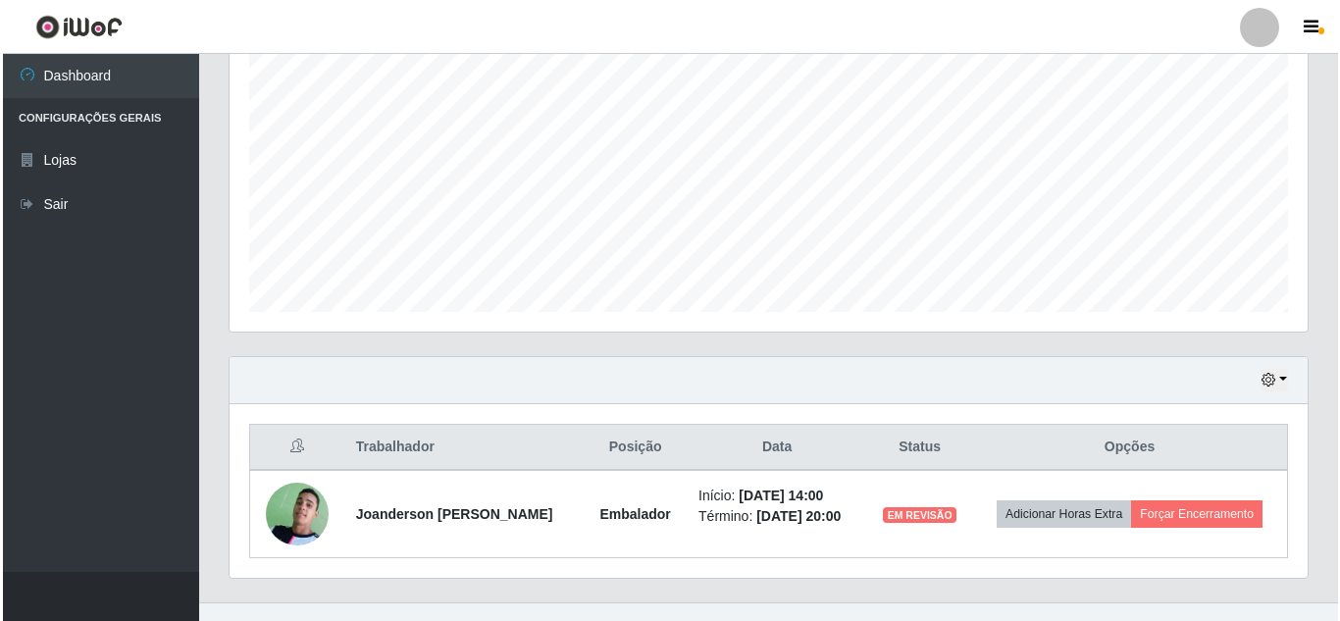
scroll to position [420, 0]
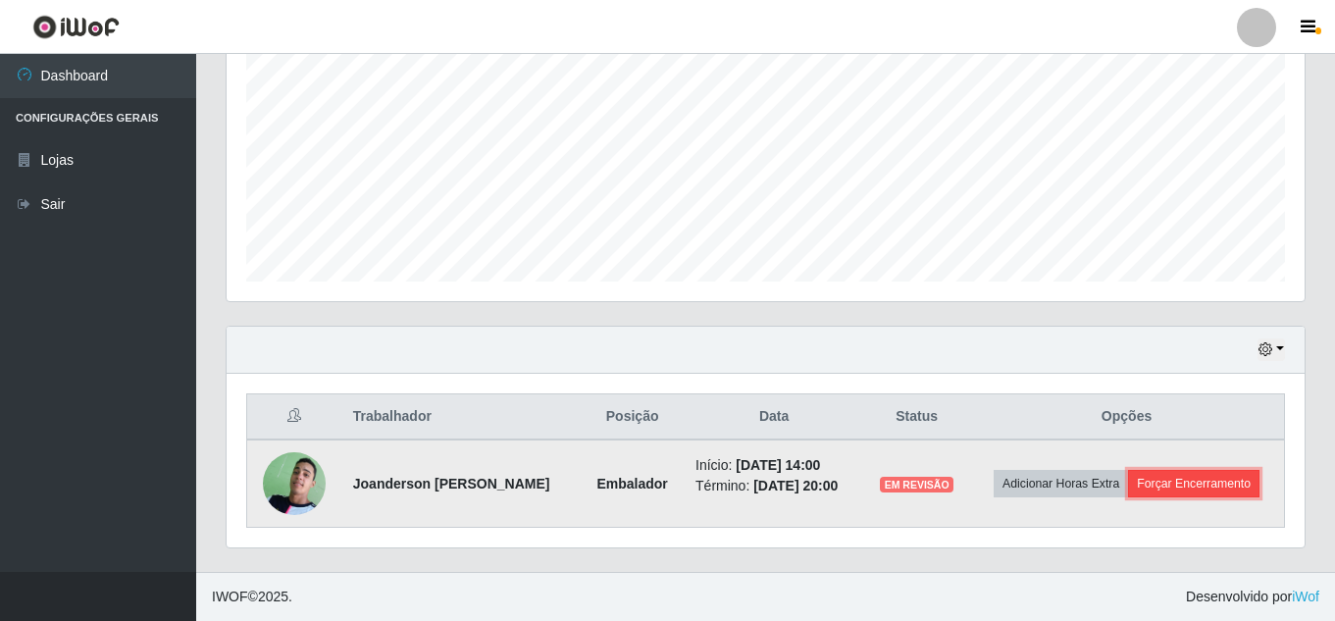
click at [1183, 485] on button "Forçar Encerramento" at bounding box center [1193, 483] width 131 height 27
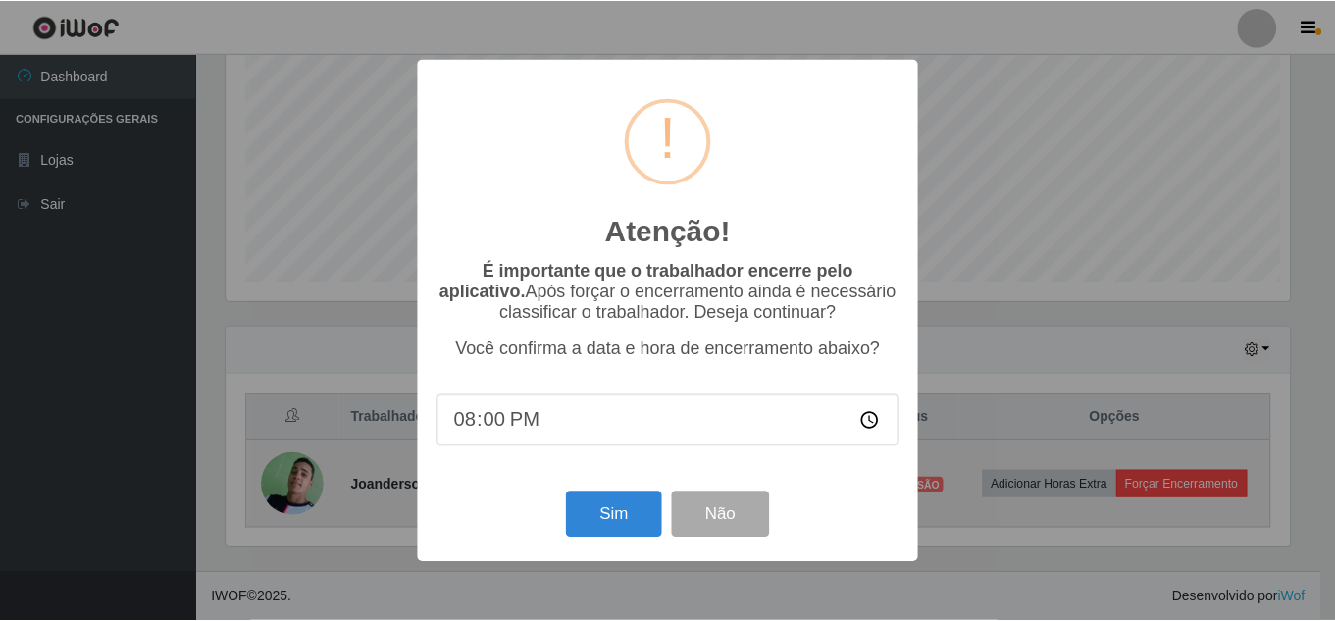
scroll to position [407, 1068]
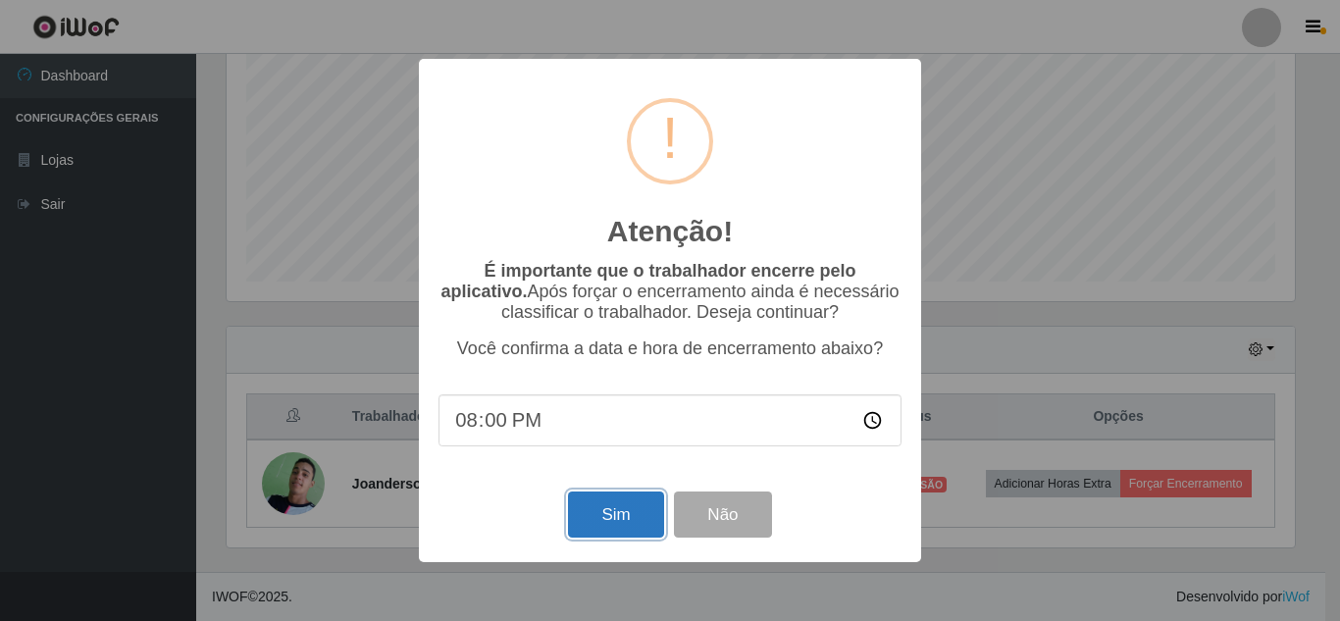
click at [615, 519] on button "Sim" at bounding box center [615, 515] width 95 height 46
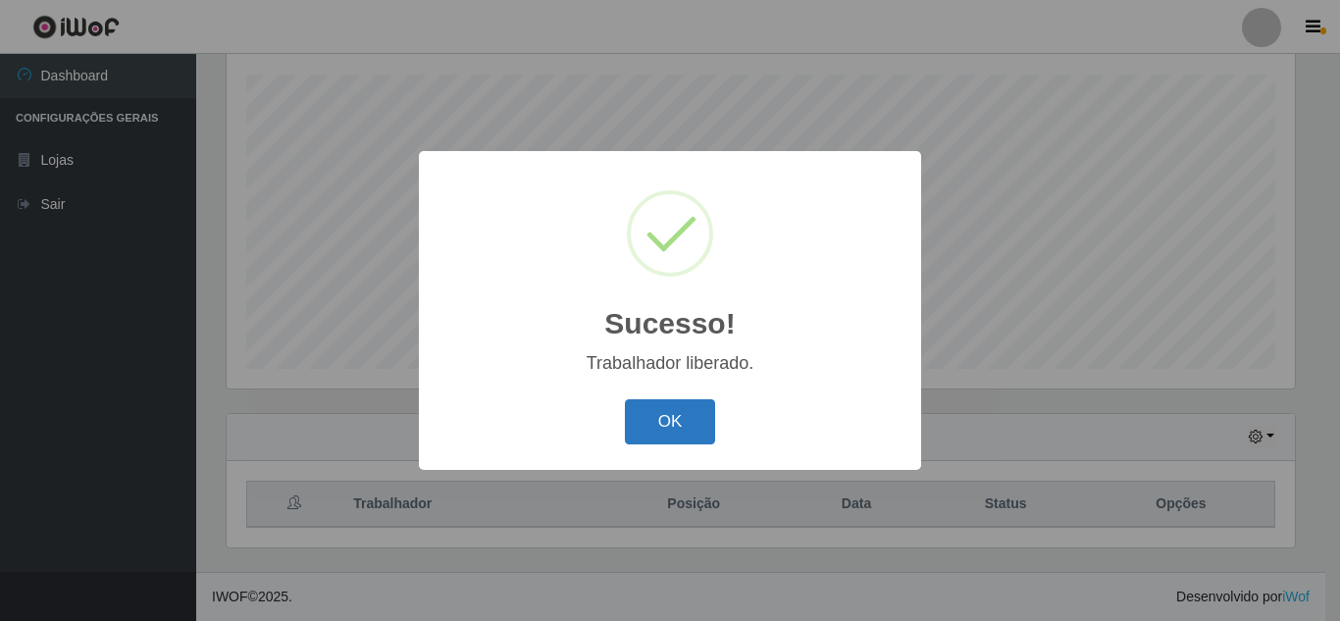
click at [676, 424] on button "OK" at bounding box center [670, 422] width 91 height 46
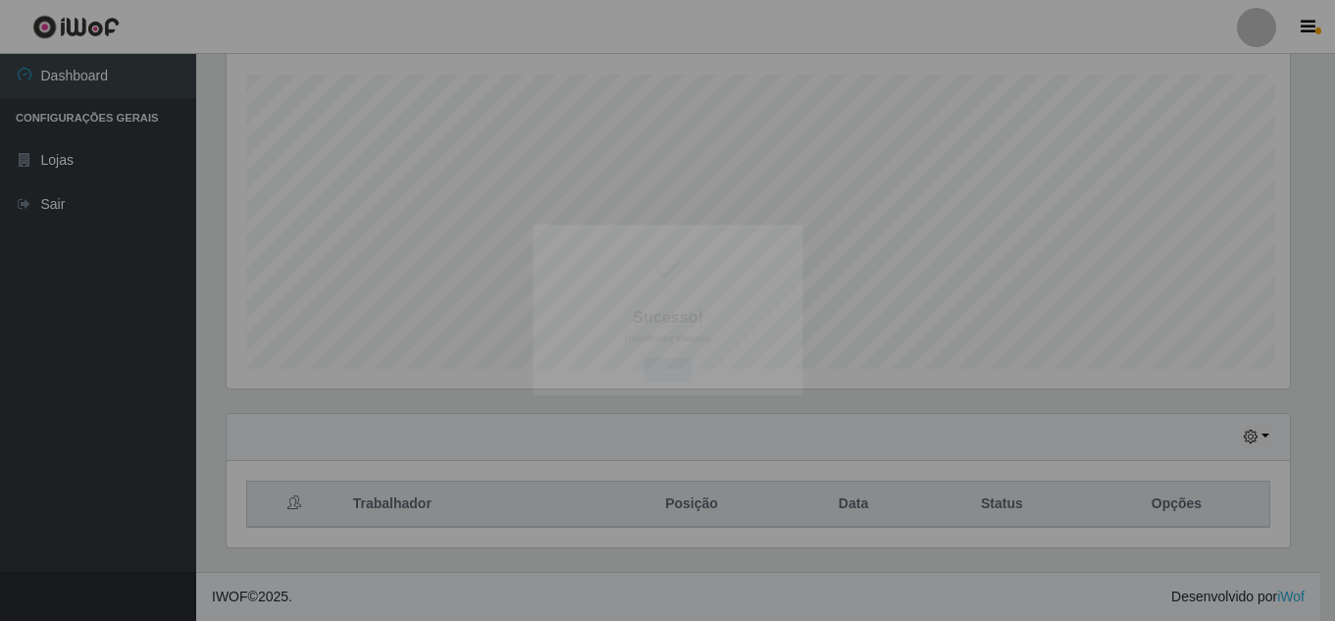
scroll to position [407, 1078]
